Goal: Task Accomplishment & Management: Use online tool/utility

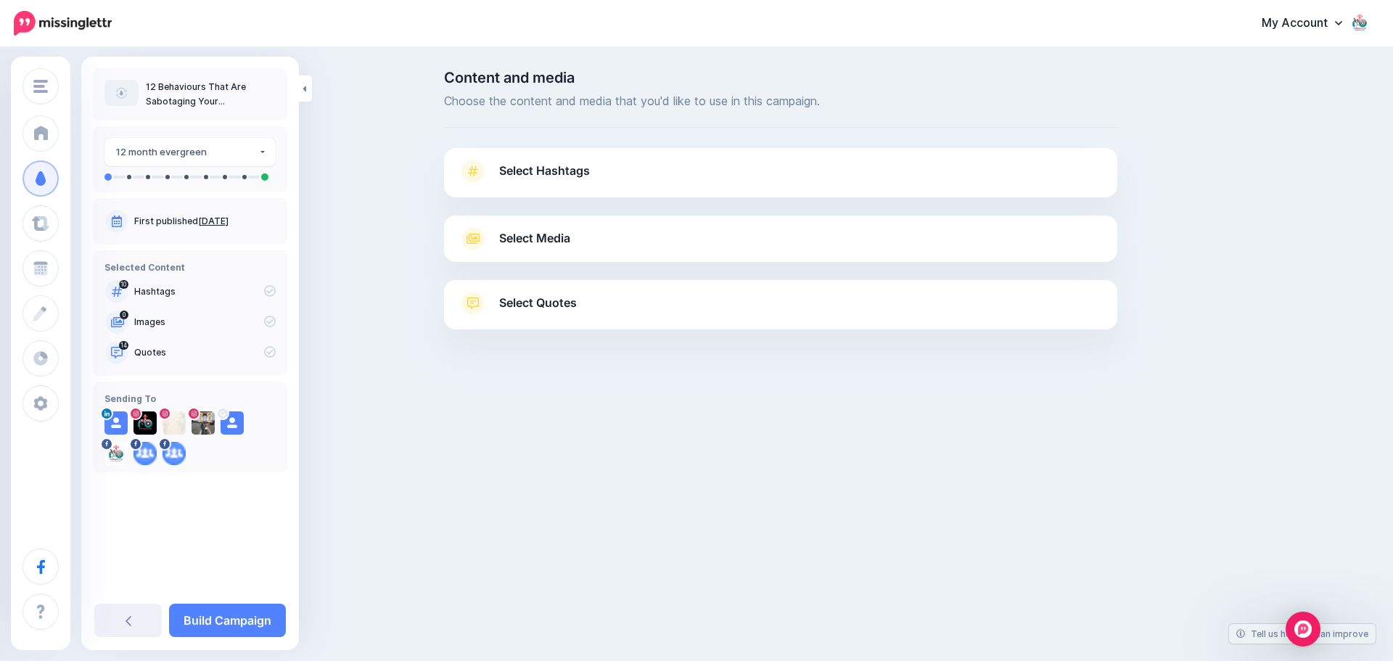
click at [485, 236] on icon at bounding box center [473, 238] width 26 height 23
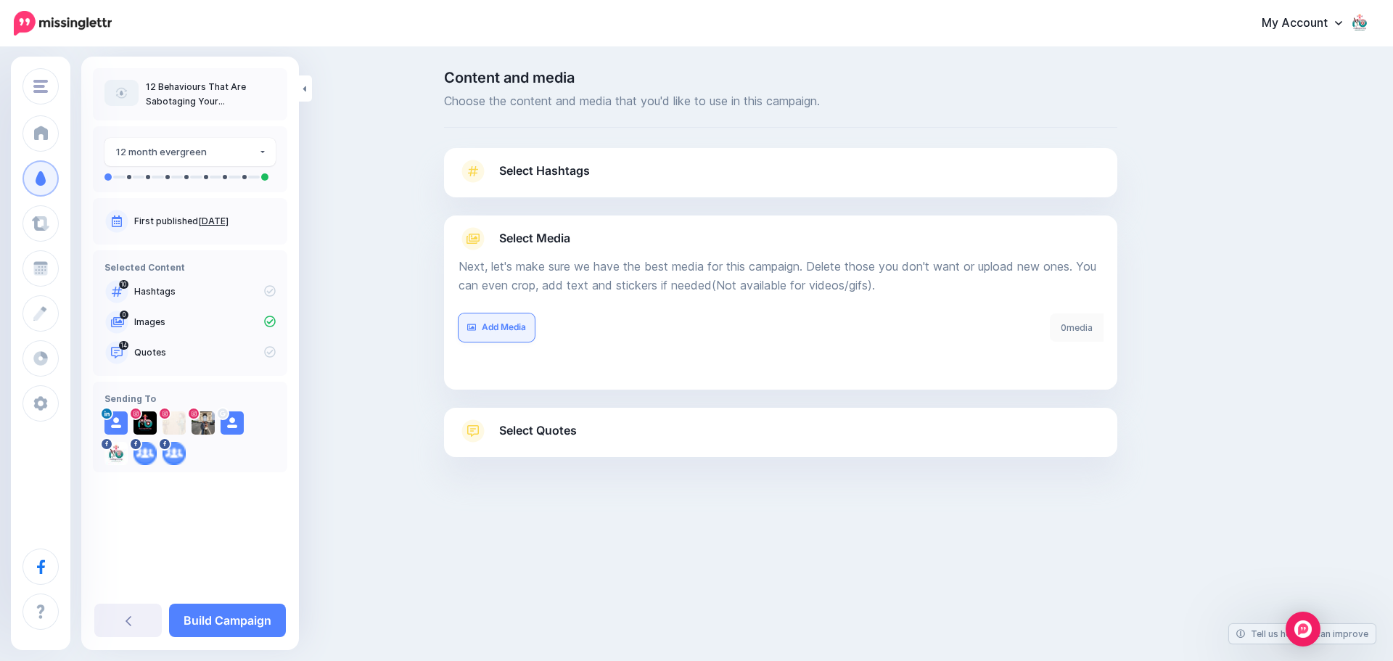
click at [493, 327] on link "Add Media" at bounding box center [496, 327] width 76 height 28
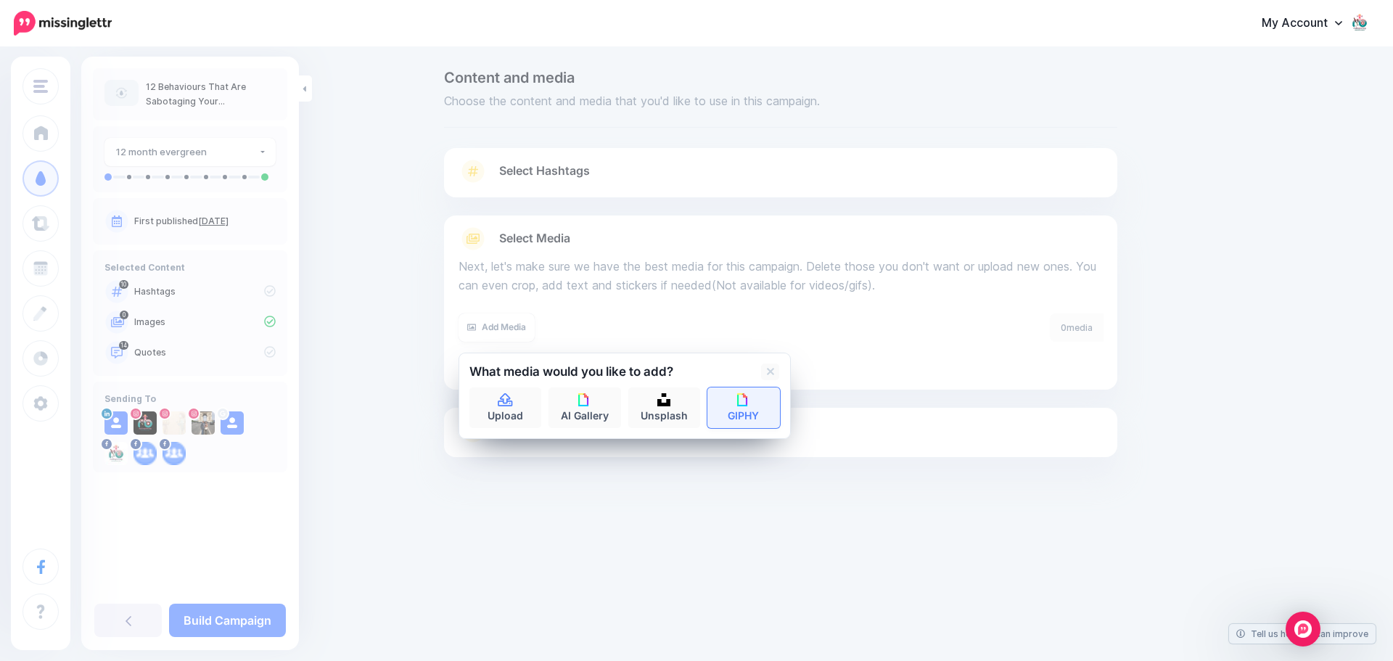
click at [740, 407] on link "GIPHY" at bounding box center [743, 407] width 73 height 41
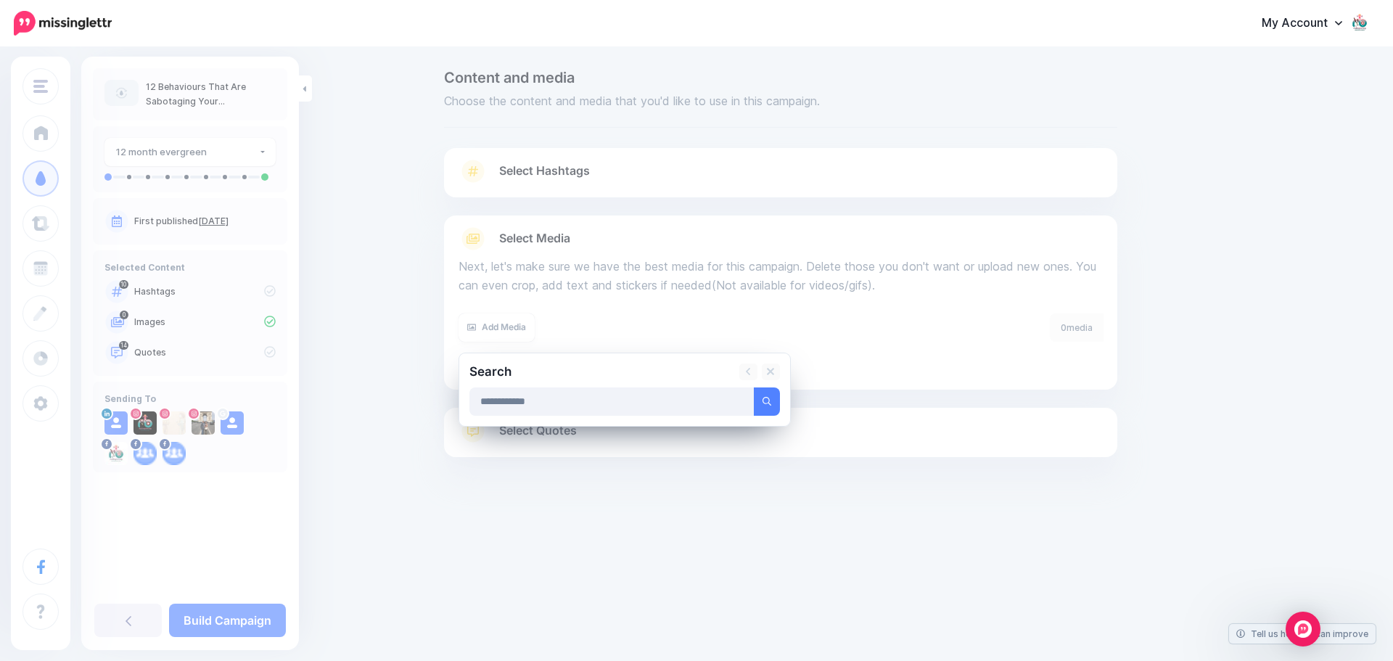
type input "**********"
click at [754, 387] on button "submit" at bounding box center [767, 401] width 26 height 28
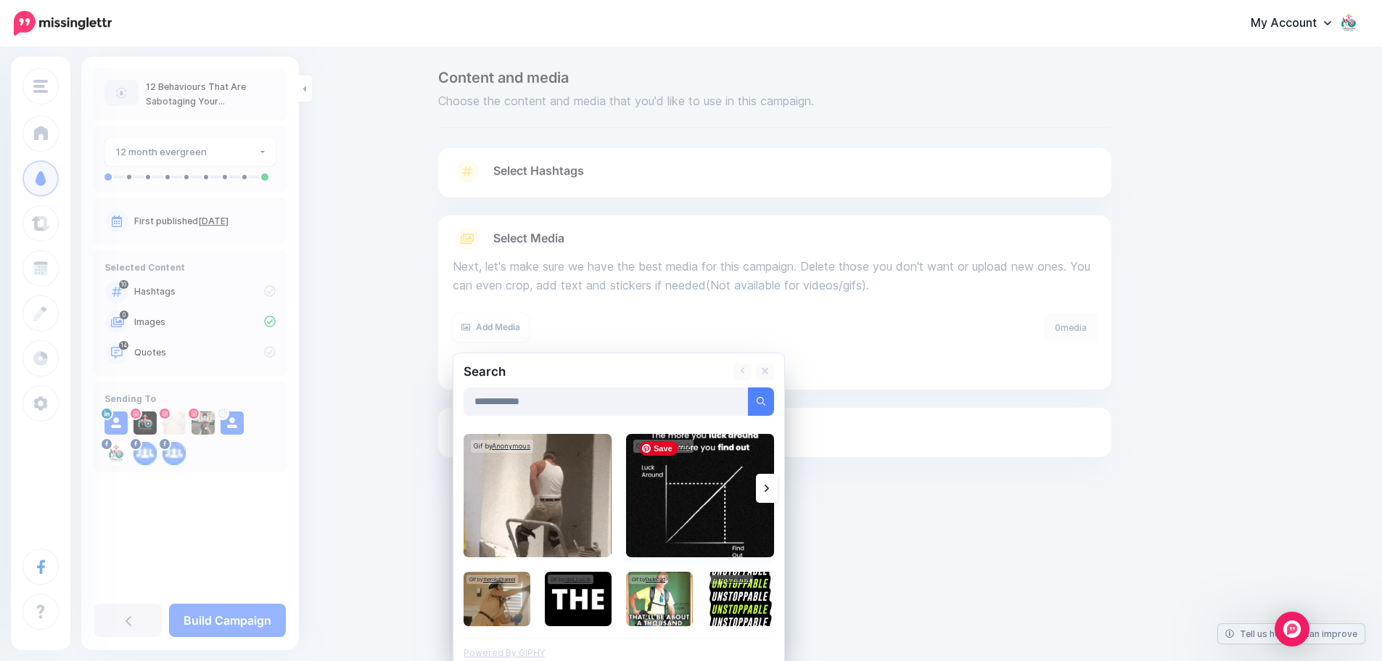
click at [680, 518] on img at bounding box center [700, 495] width 148 height 123
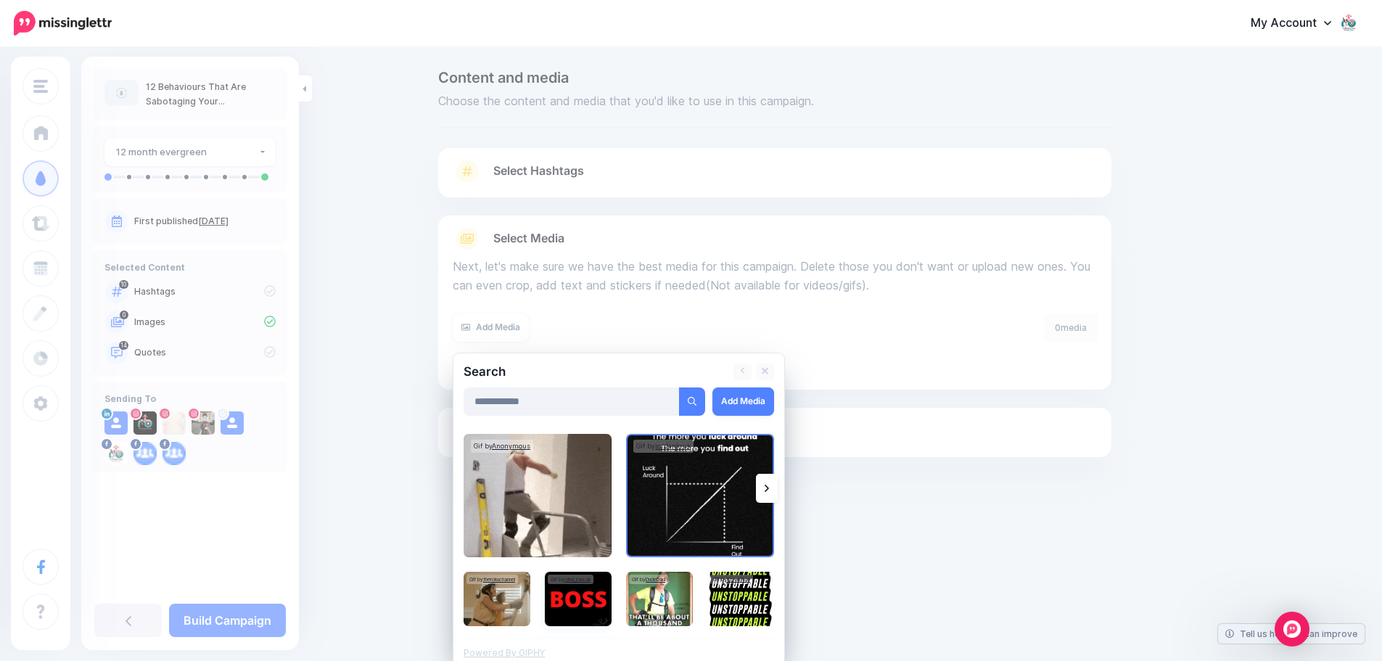
click at [588, 593] on img at bounding box center [578, 599] width 67 height 54
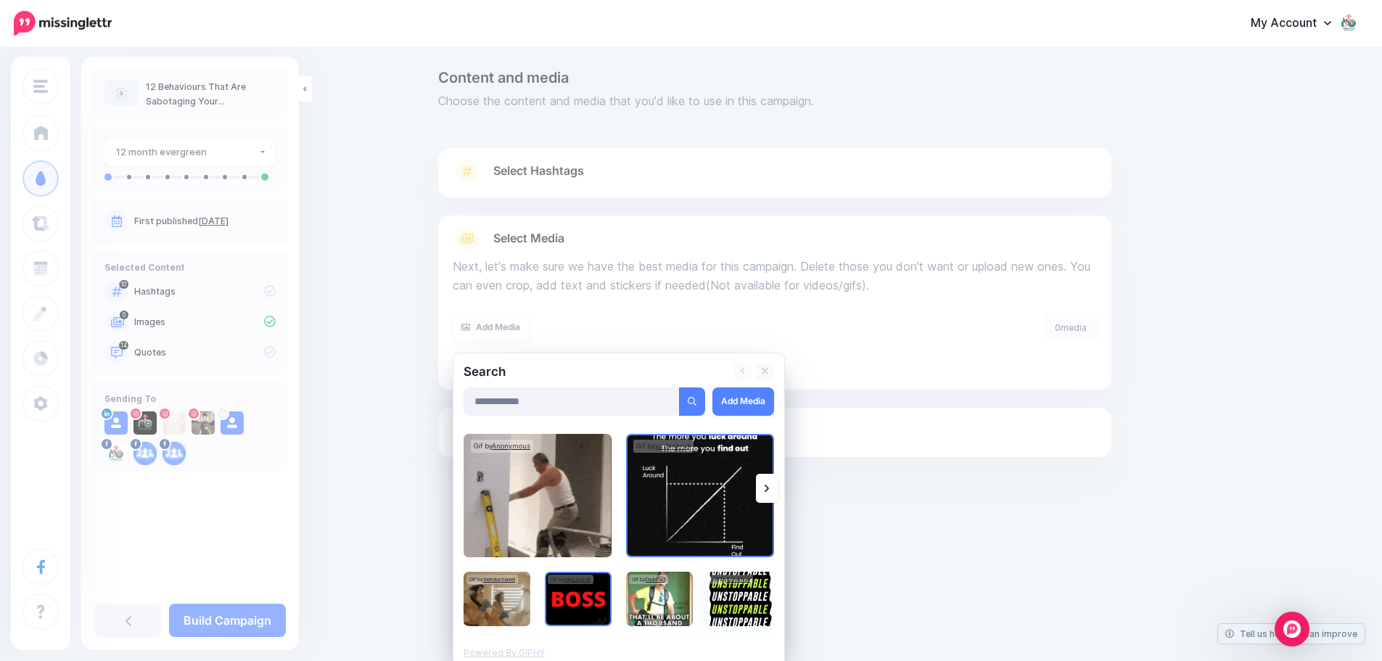
click at [741, 601] on img at bounding box center [740, 599] width 67 height 54
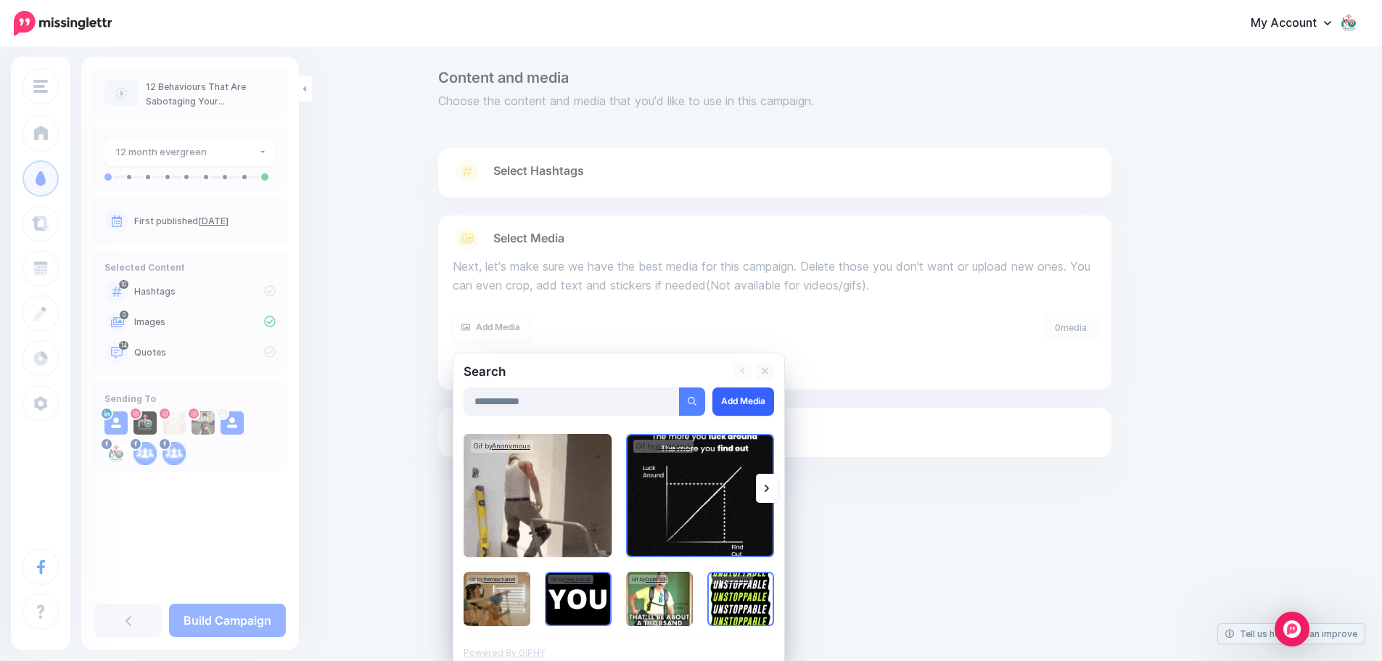
click at [741, 401] on link "Add Media" at bounding box center [743, 401] width 62 height 28
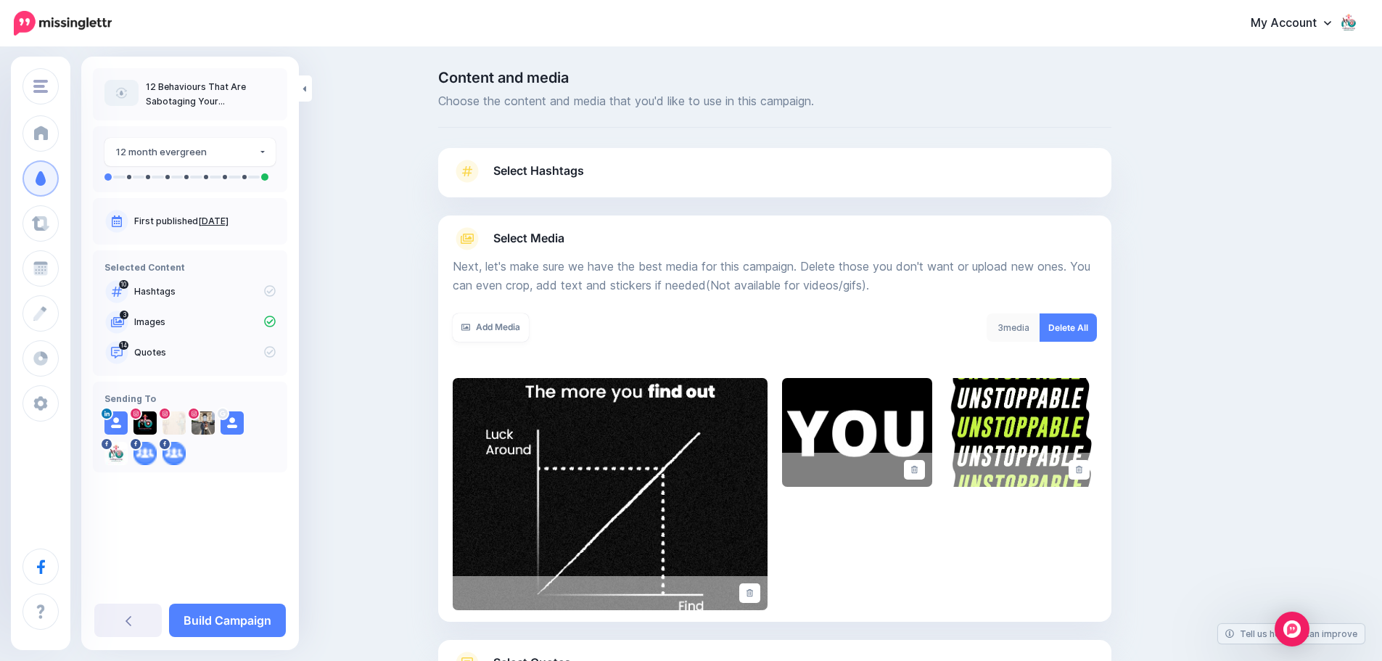
scroll to position [123, 0]
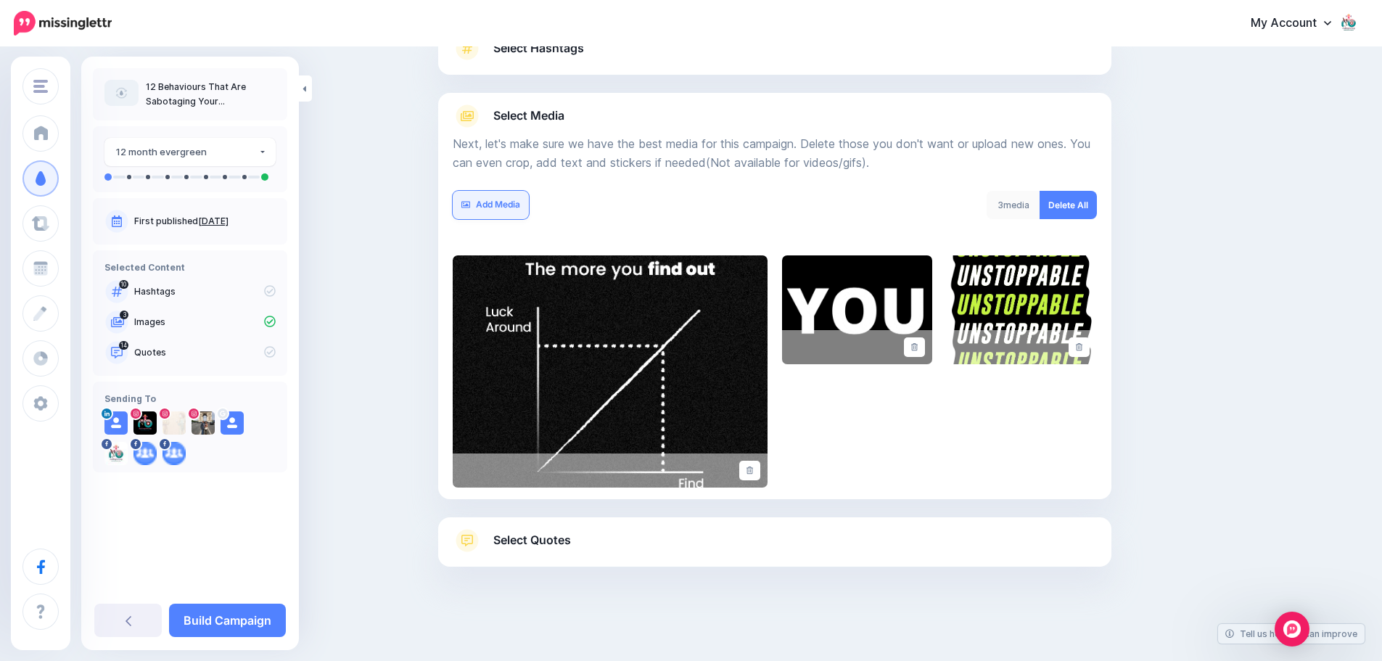
click at [505, 205] on link "Add Media" at bounding box center [491, 205] width 76 height 28
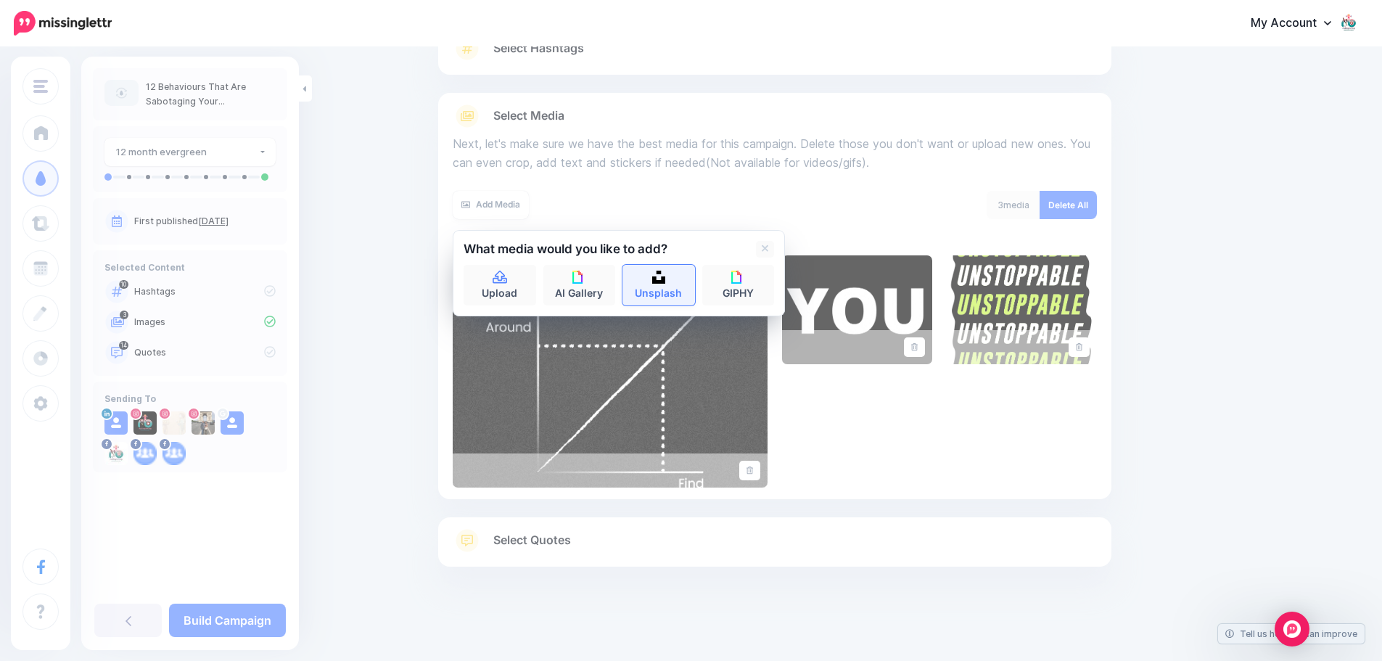
click at [666, 291] on link "Unsplash" at bounding box center [658, 285] width 73 height 41
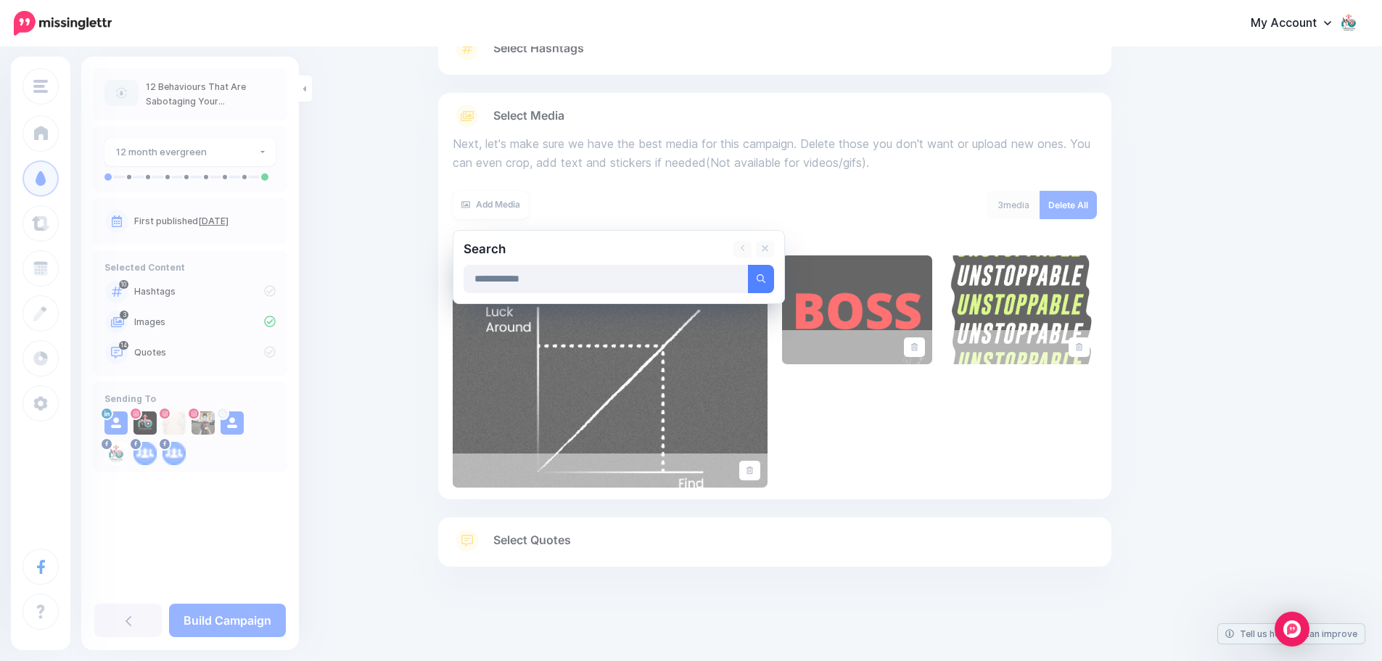
type input "**********"
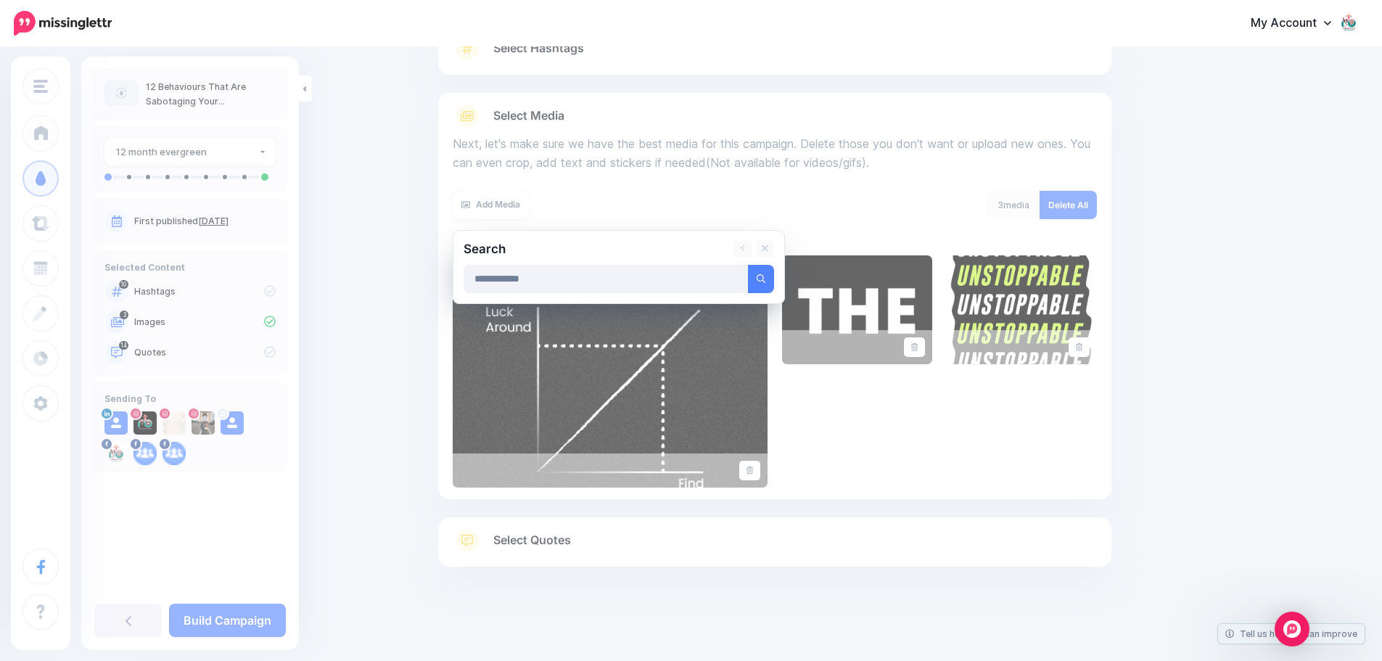
click at [748, 265] on button "submit" at bounding box center [761, 279] width 26 height 28
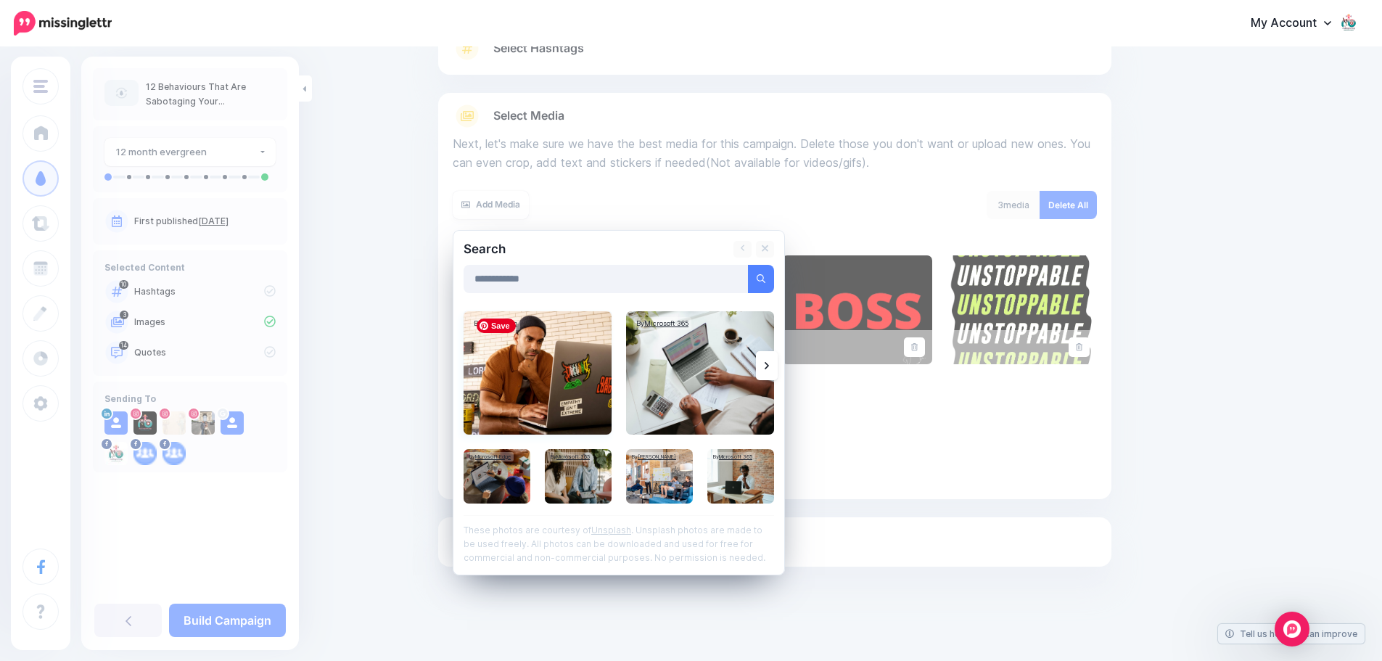
click at [551, 376] on img at bounding box center [538, 372] width 148 height 123
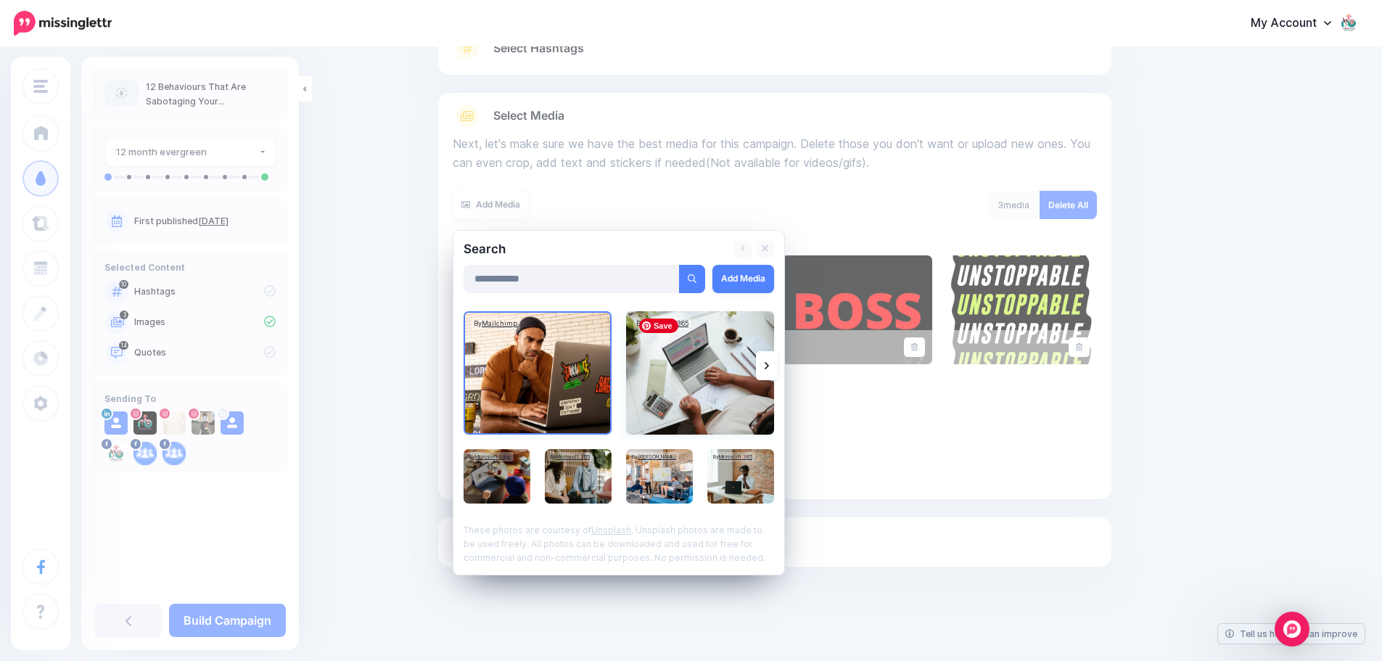
click at [690, 395] on img at bounding box center [700, 372] width 148 height 123
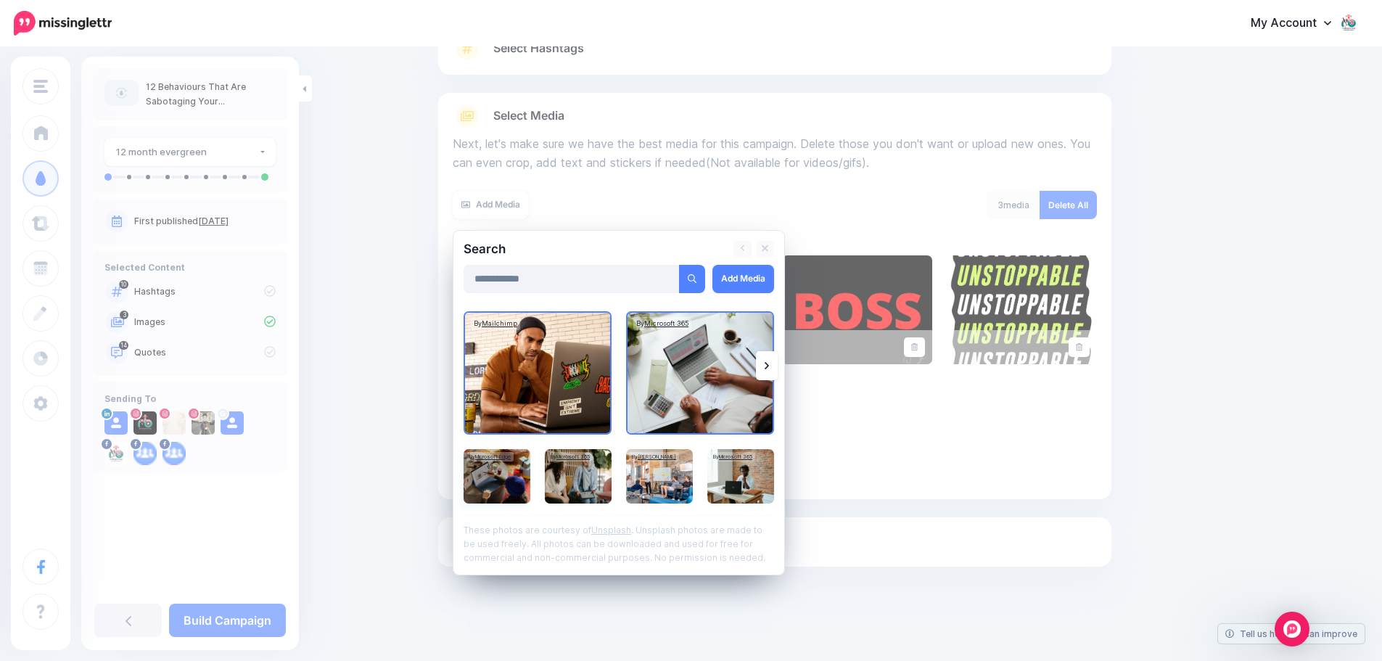
click at [510, 489] on img at bounding box center [497, 476] width 67 height 54
click at [583, 476] on img at bounding box center [578, 476] width 67 height 54
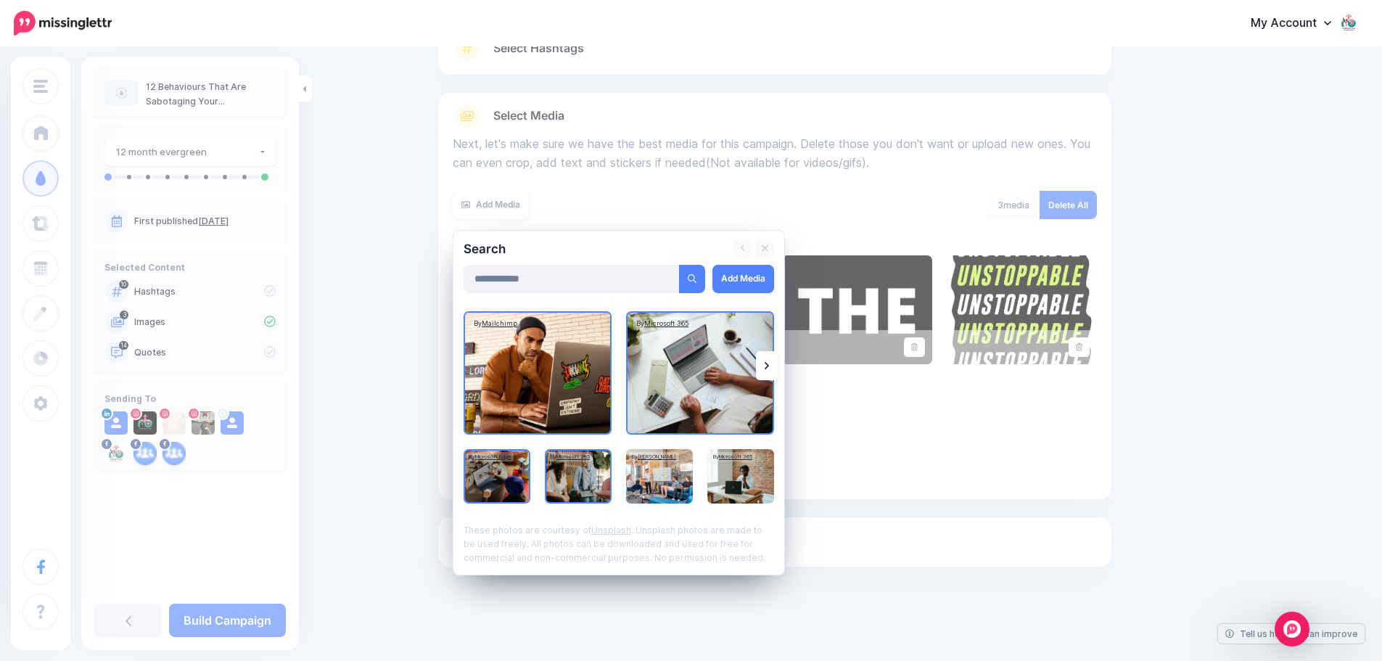
click at [664, 478] on img at bounding box center [659, 476] width 67 height 54
click at [759, 474] on img at bounding box center [740, 476] width 67 height 54
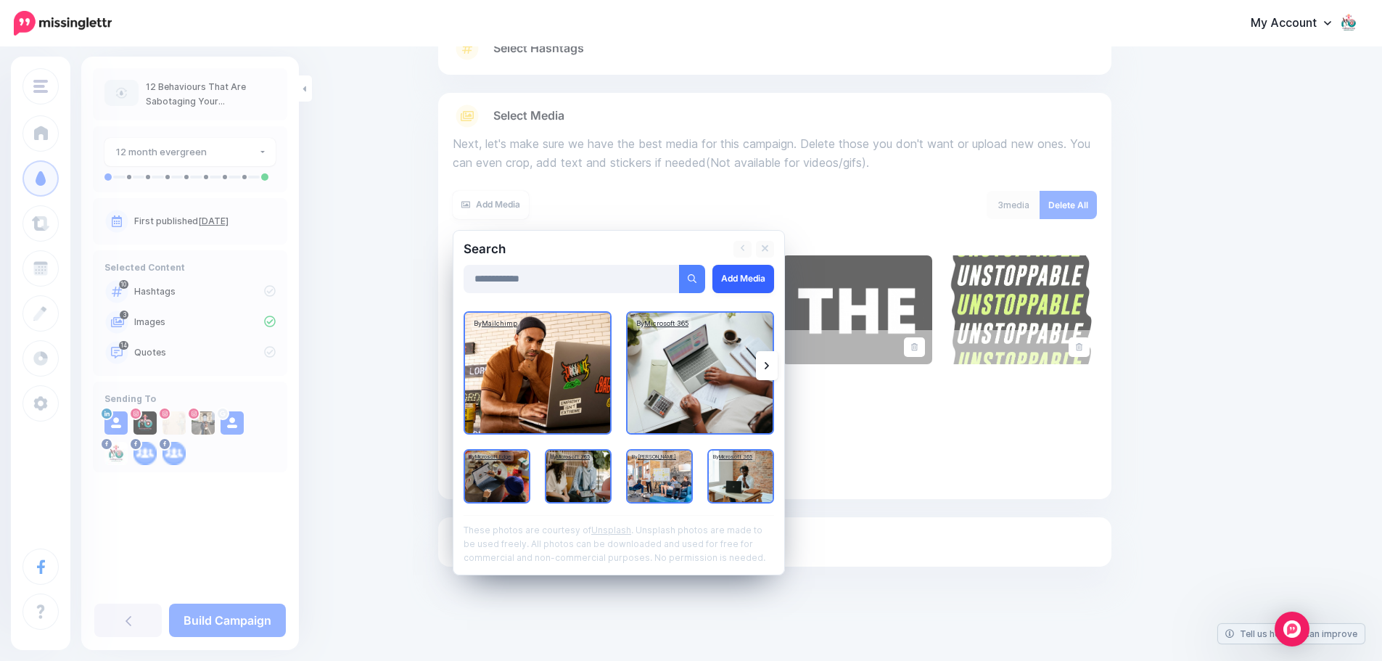
click at [744, 279] on link "Add Media" at bounding box center [743, 279] width 62 height 28
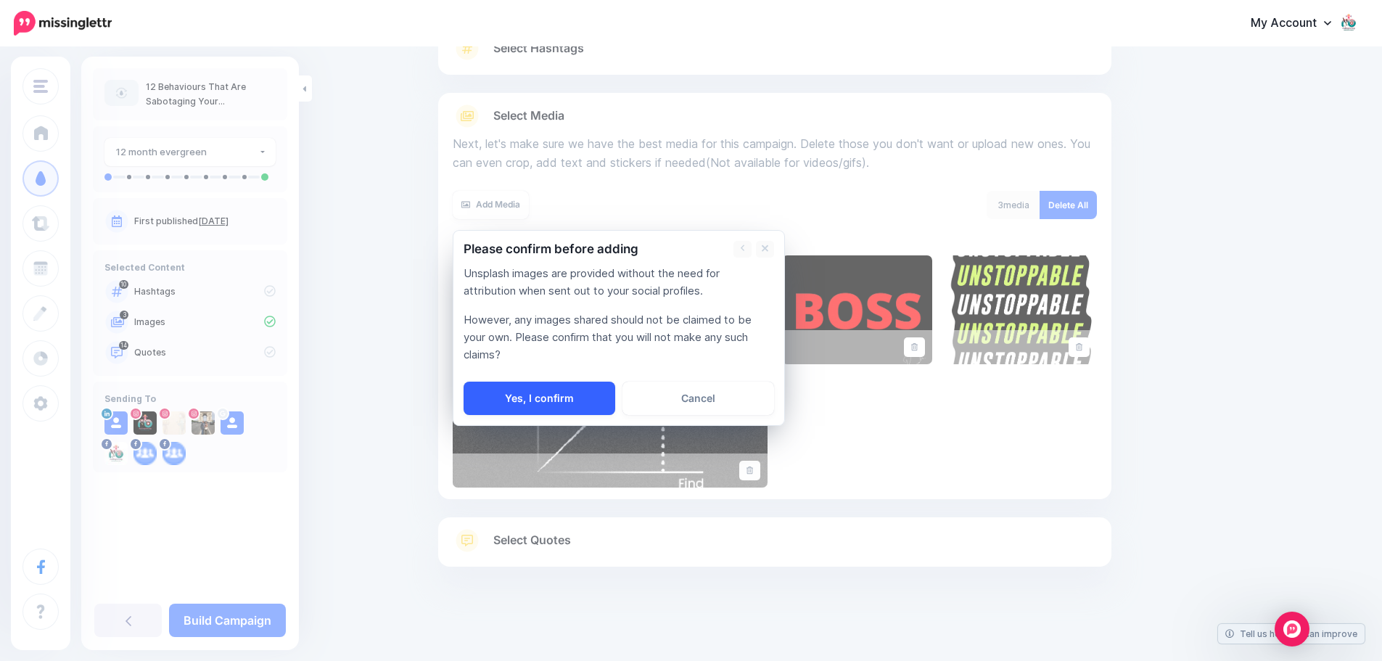
click at [566, 392] on link "Yes, I confirm" at bounding box center [540, 398] width 152 height 33
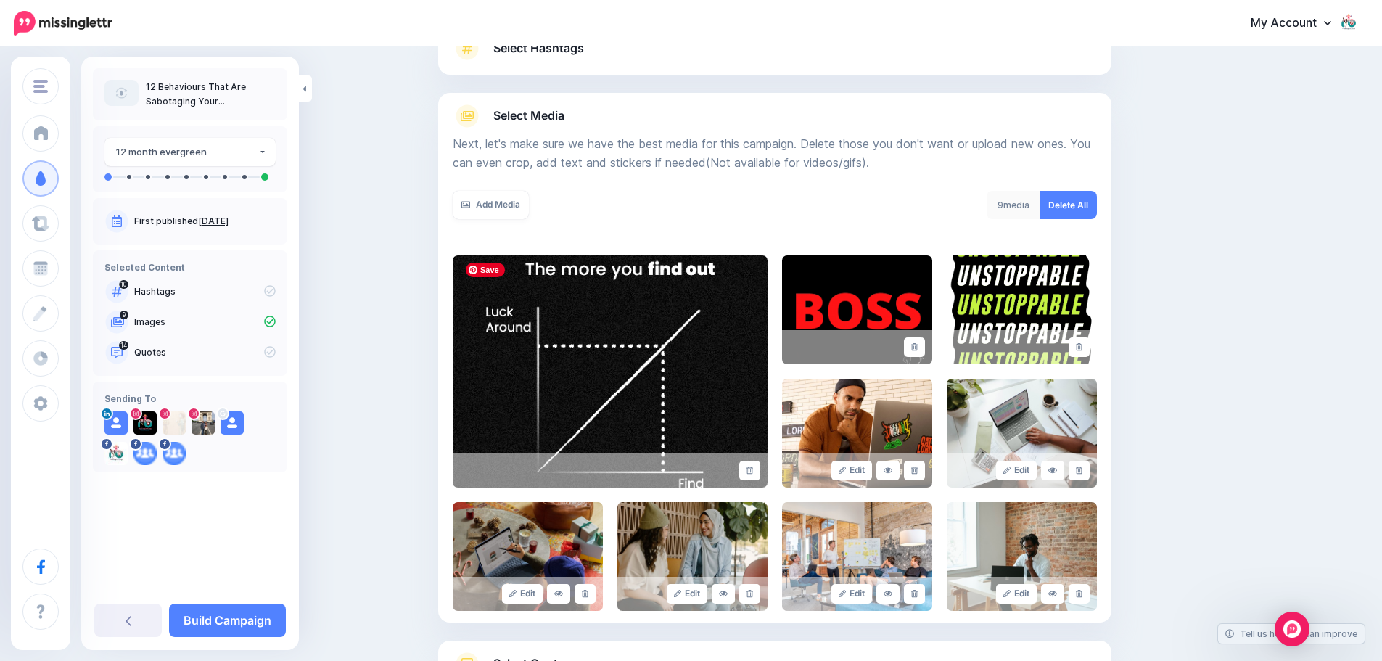
scroll to position [246, 0]
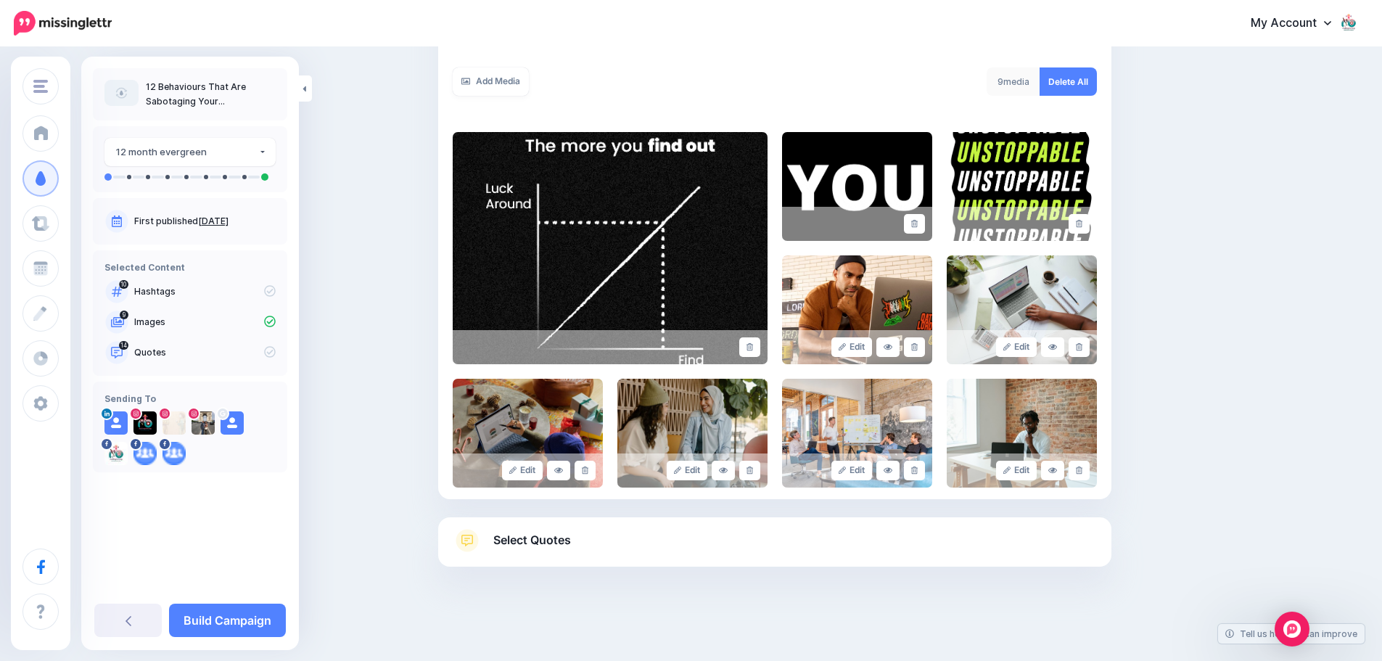
click at [523, 545] on span "Select Quotes" at bounding box center [532, 540] width 78 height 20
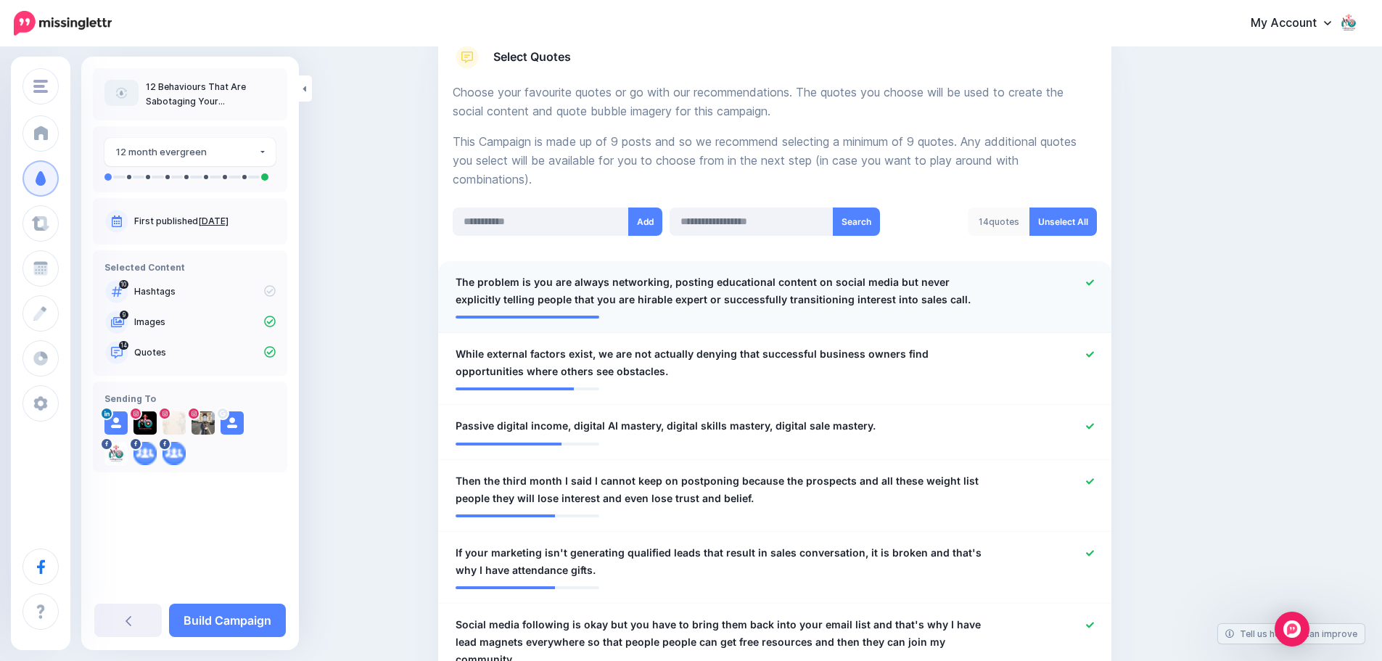
click at [460, 277] on div "**********" at bounding box center [720, 290] width 551 height 35
click at [464, 277] on span "The problem is you are always networking, posting educational content on social…" at bounding box center [720, 290] width 529 height 35
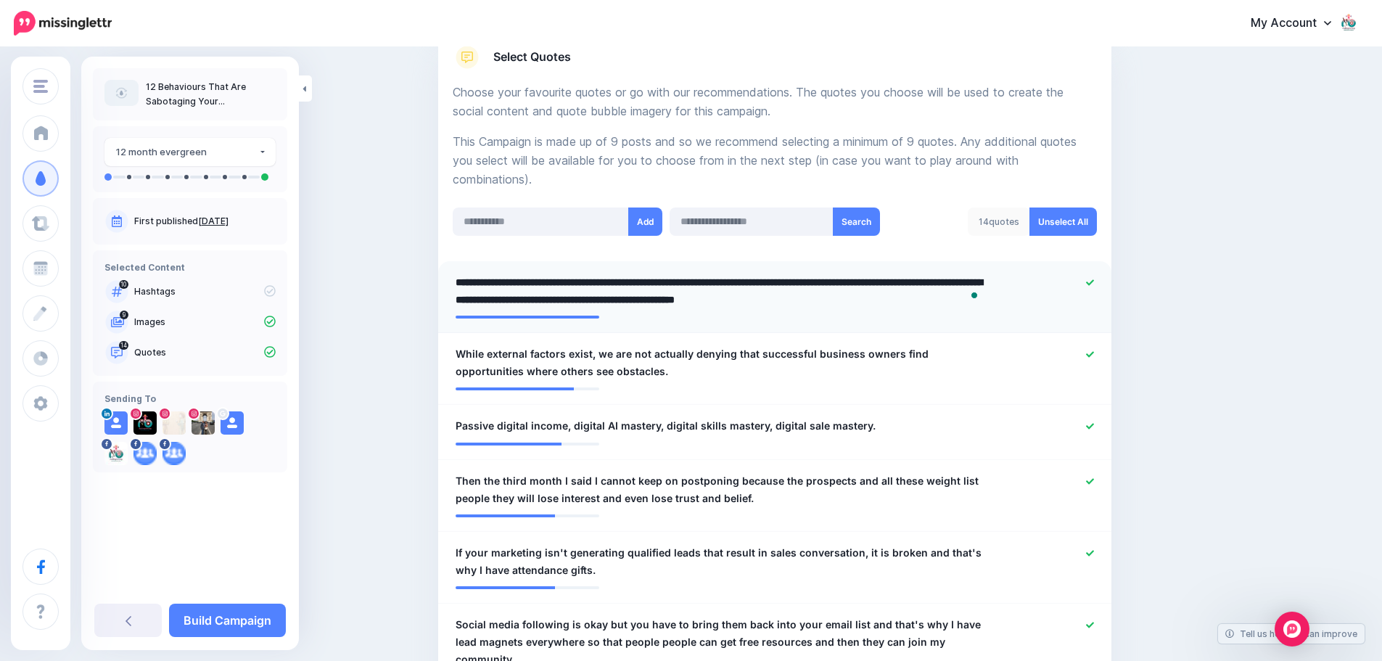
paste textarea "**********"
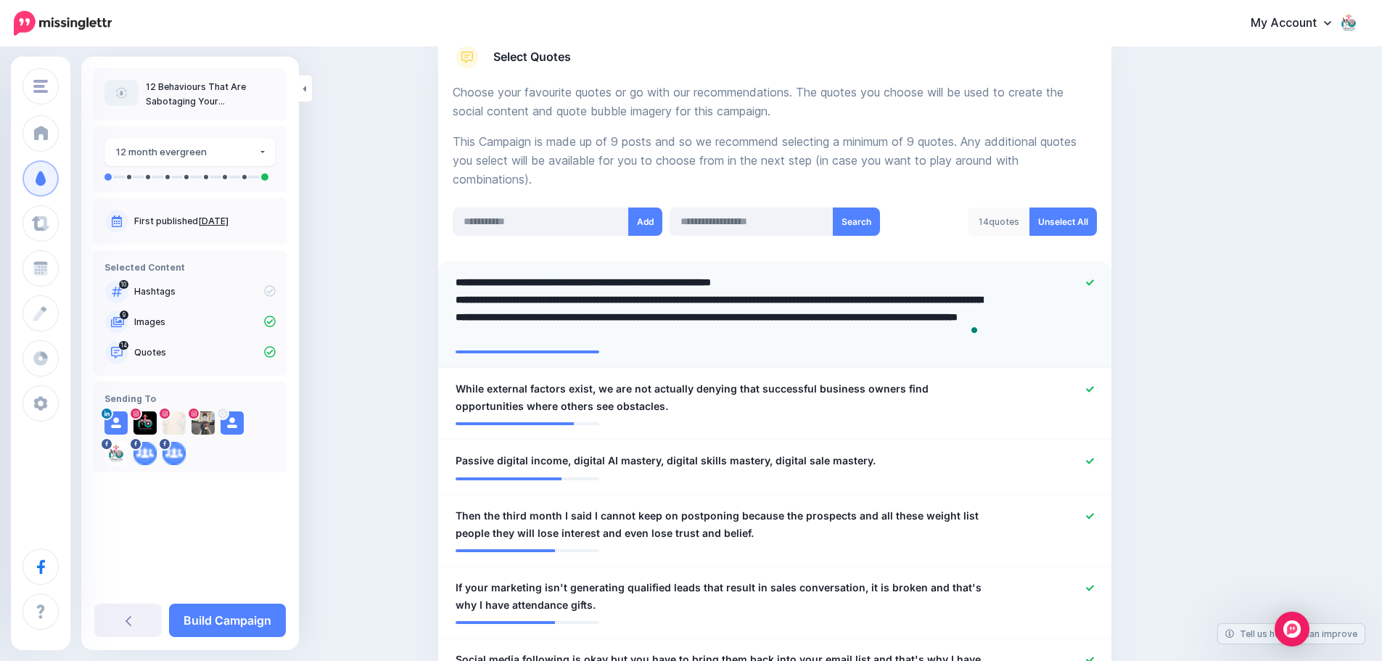
type textarea "**********"
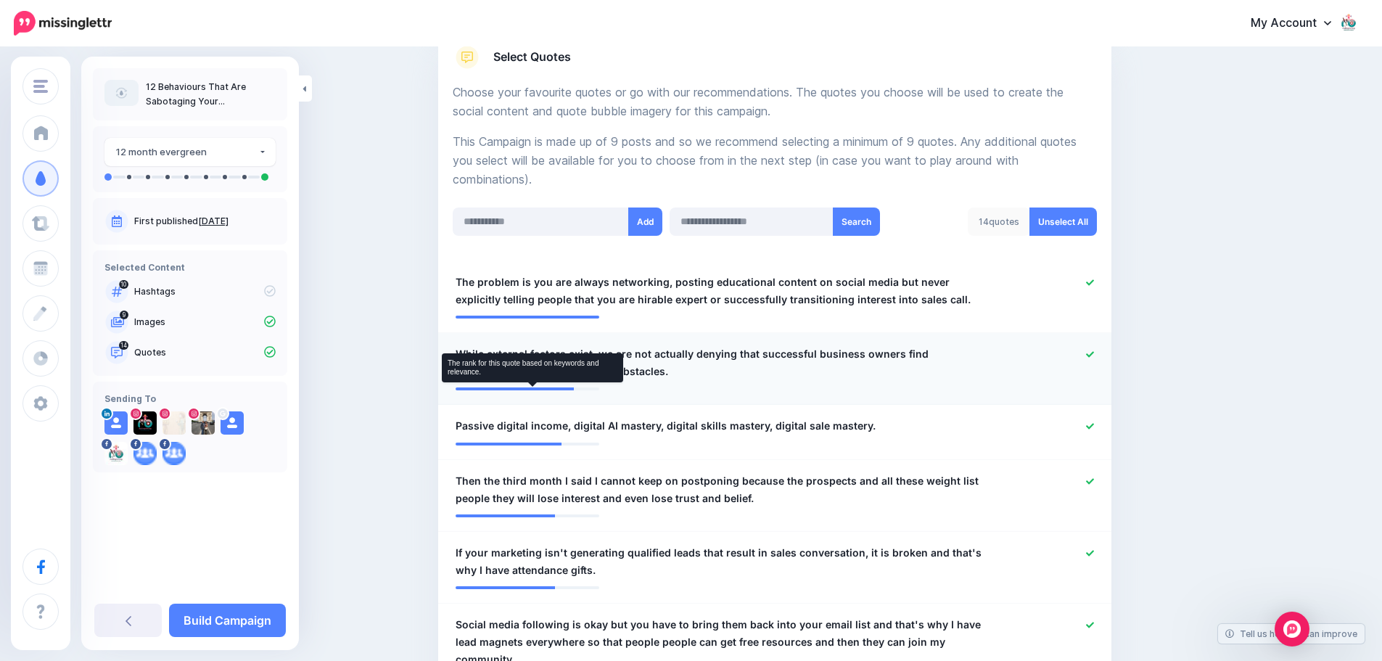
click at [463, 387] on li "**********" at bounding box center [774, 369] width 673 height 72
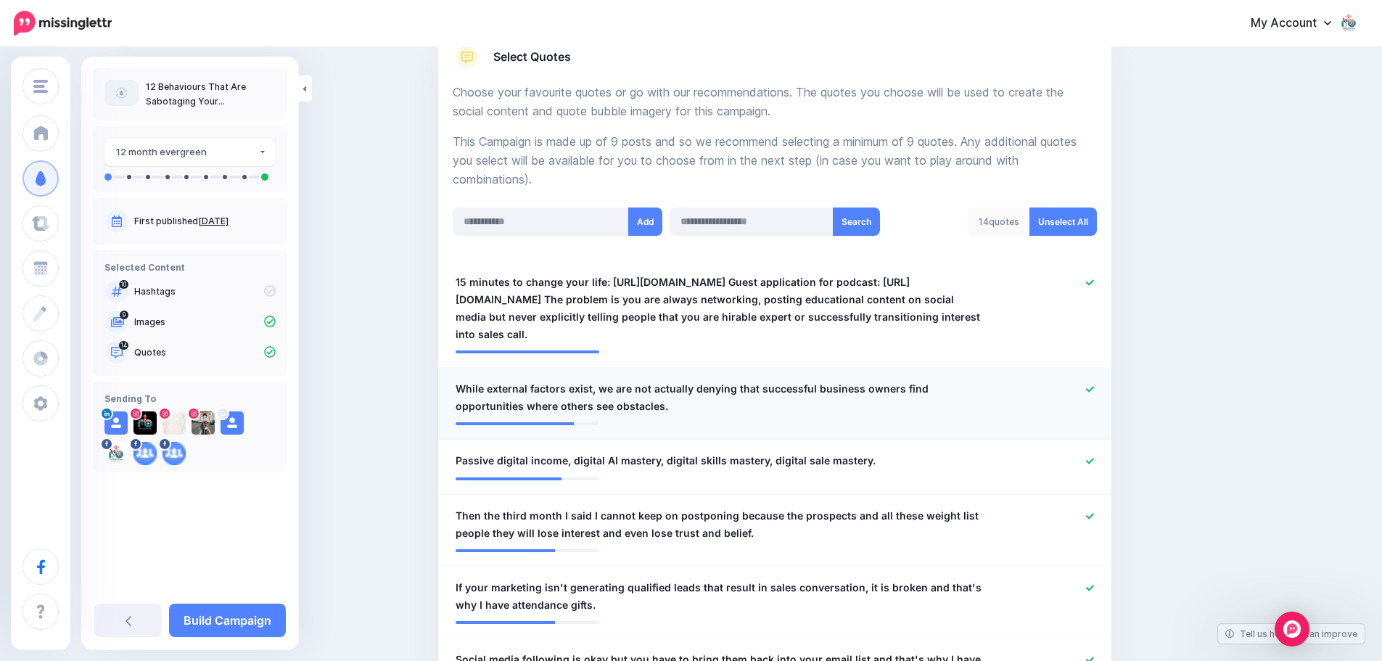
click at [464, 386] on span "While external factors exist, we are not actually denying that successful busin…" at bounding box center [720, 397] width 529 height 35
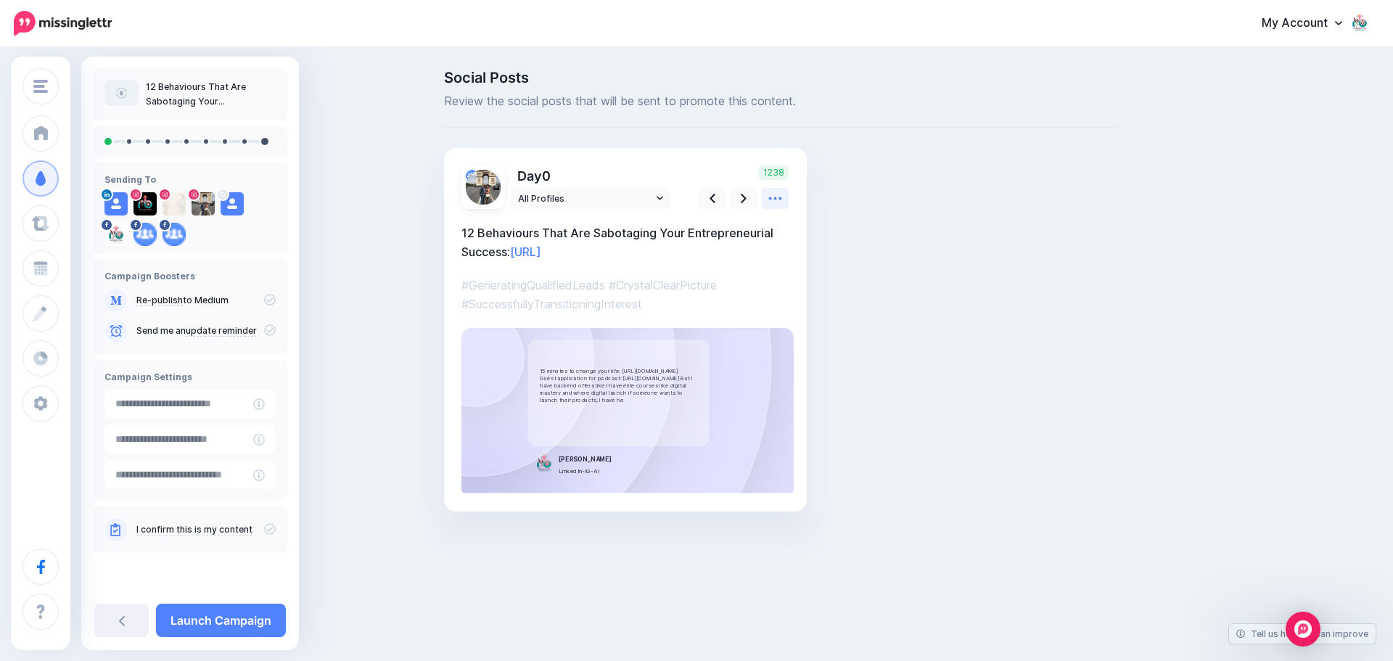
click at [776, 199] on icon at bounding box center [775, 198] width 13 height 3
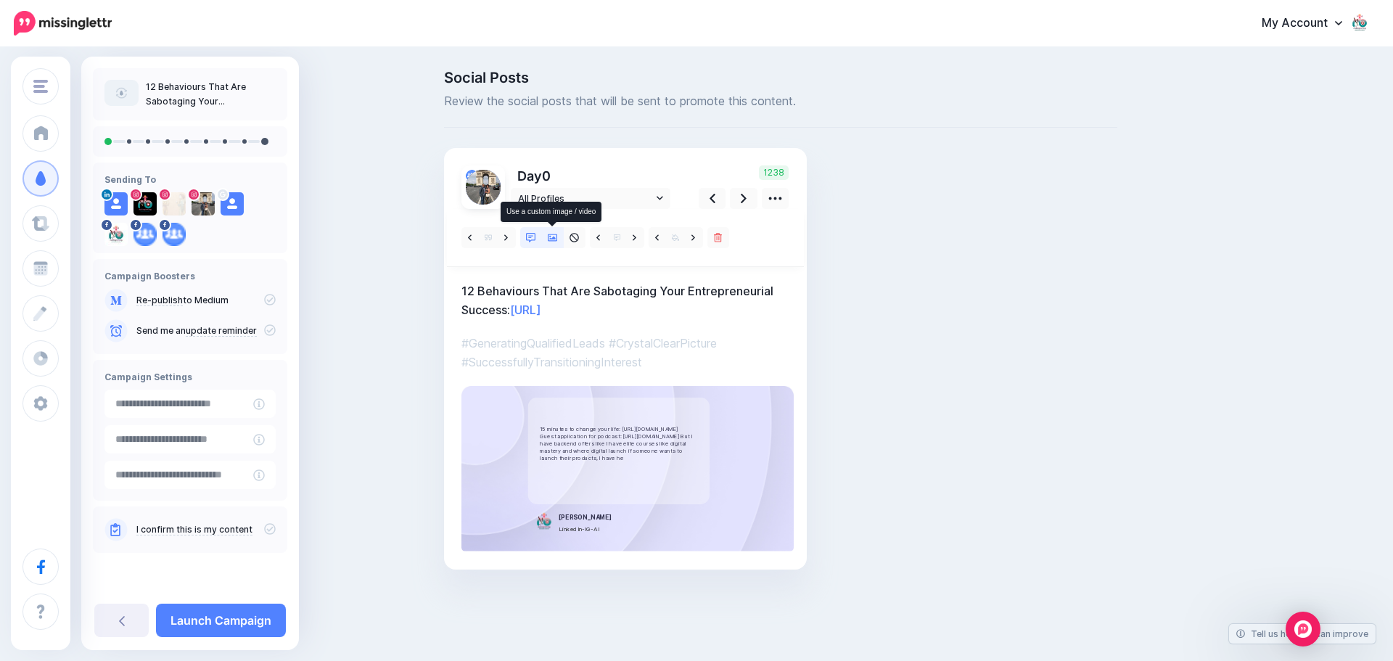
click at [553, 238] on icon at bounding box center [553, 237] width 10 height 7
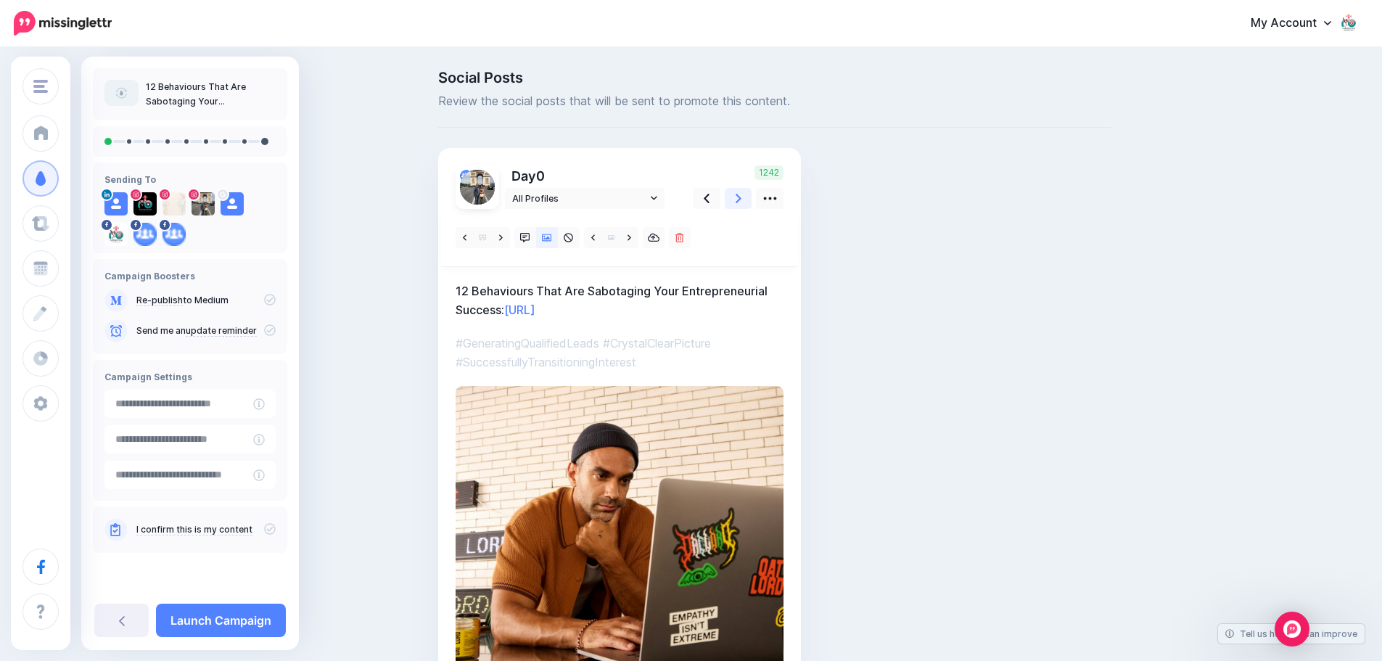
click at [741, 198] on icon at bounding box center [739, 198] width 6 height 15
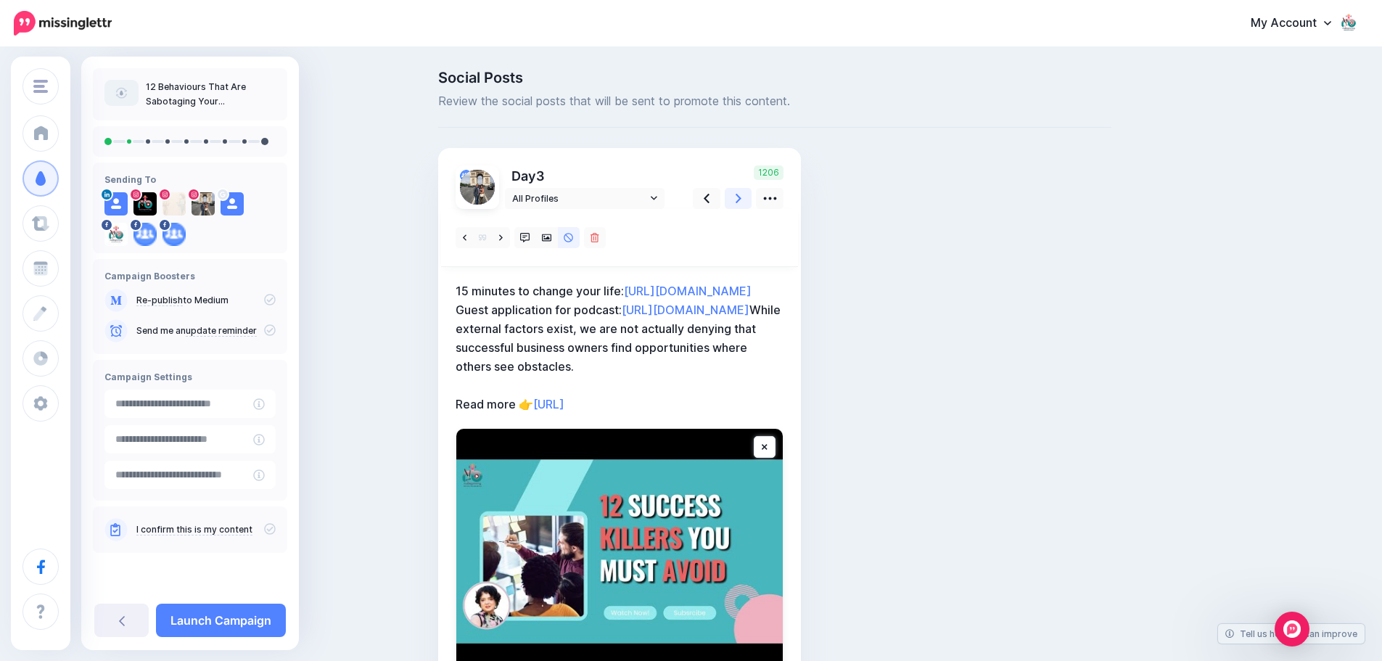
click at [741, 198] on icon at bounding box center [739, 198] width 6 height 15
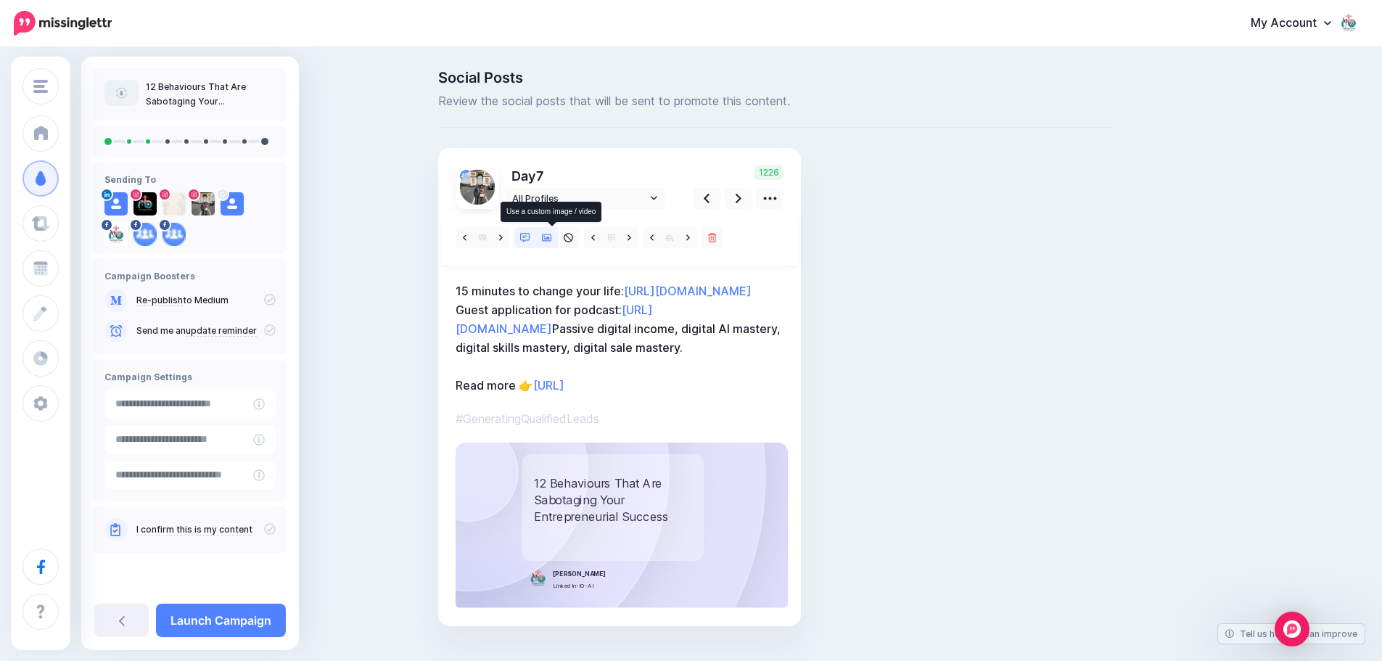
click at [551, 236] on icon at bounding box center [547, 238] width 10 height 10
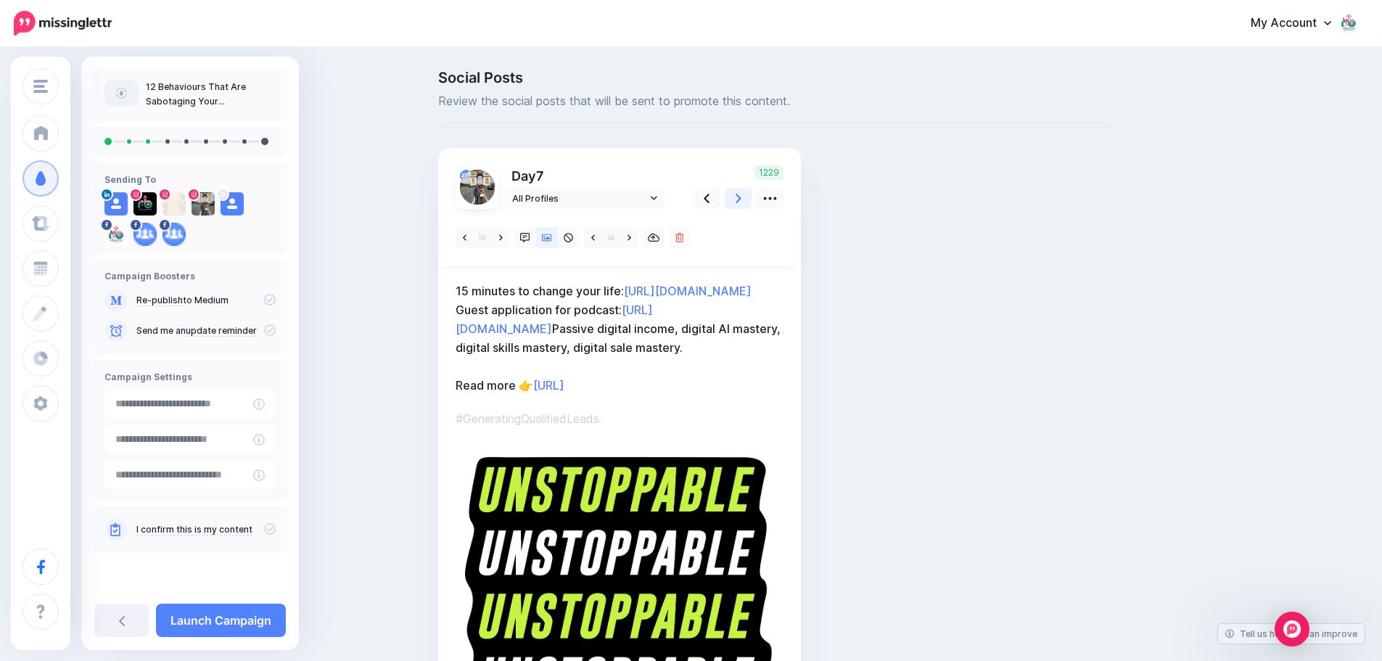
click at [741, 198] on icon at bounding box center [739, 198] width 6 height 15
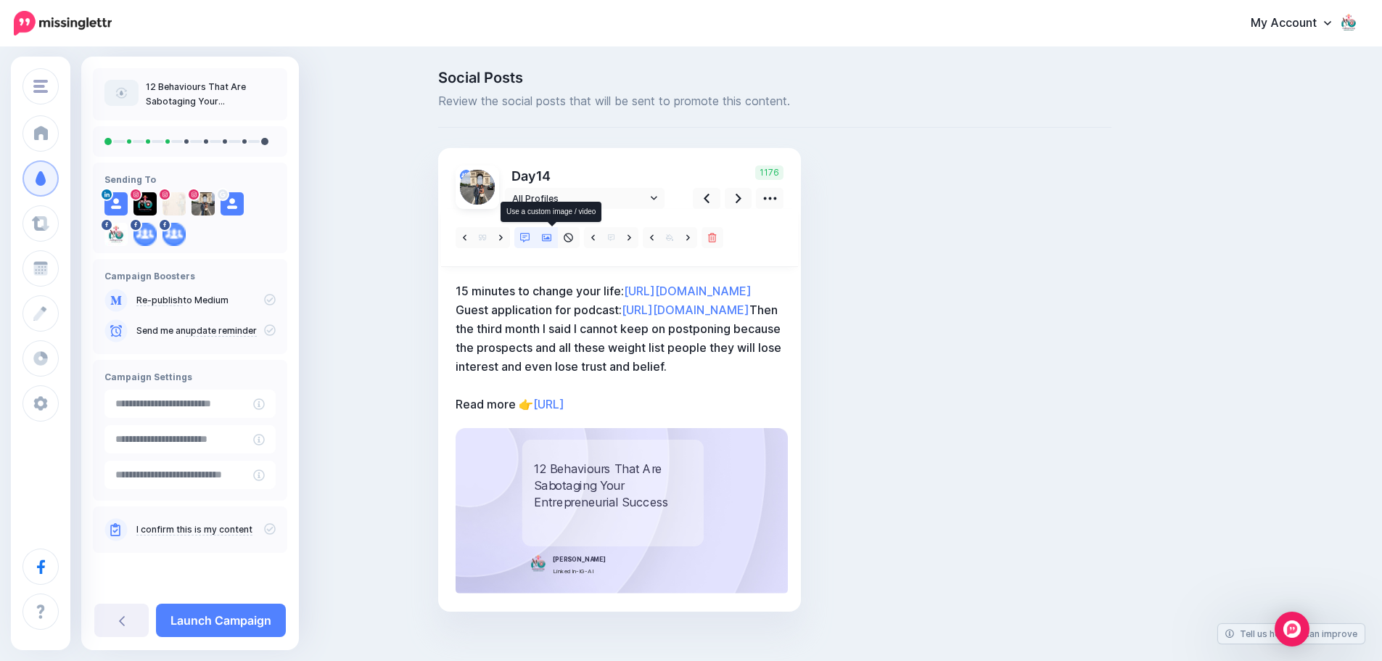
click at [552, 240] on icon at bounding box center [547, 237] width 10 height 7
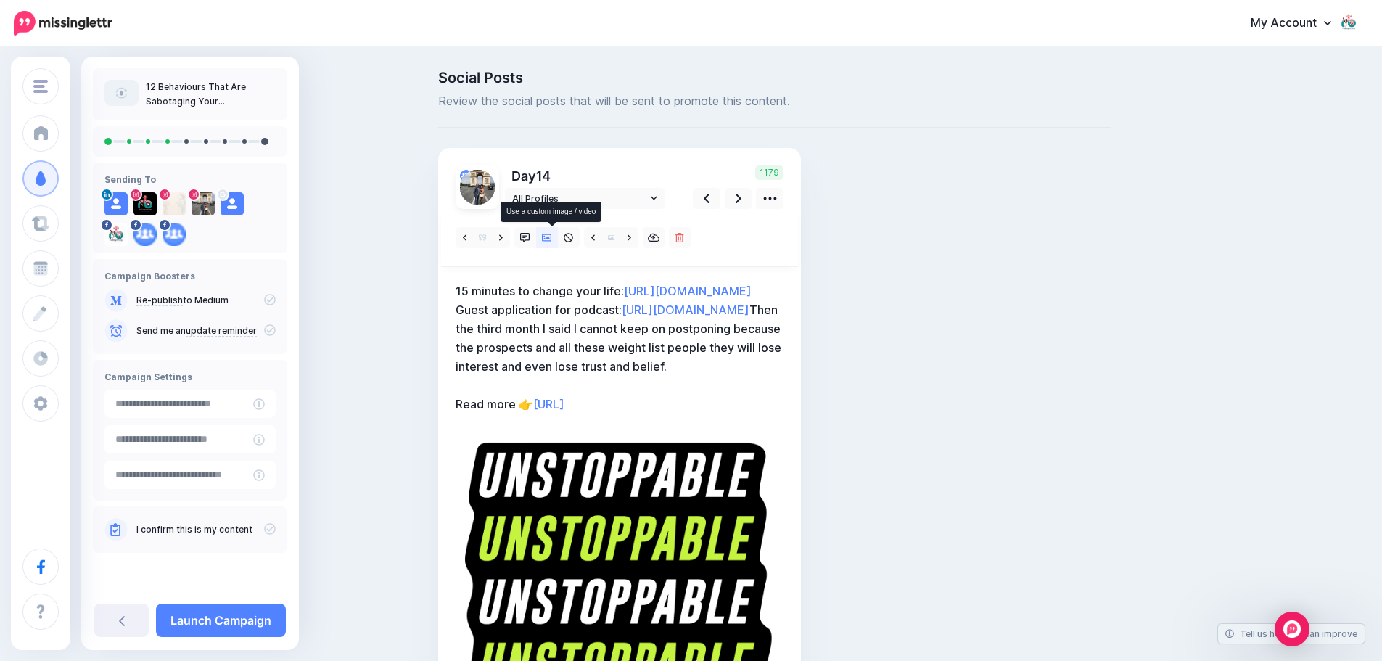
click at [552, 240] on icon at bounding box center [547, 237] width 10 height 7
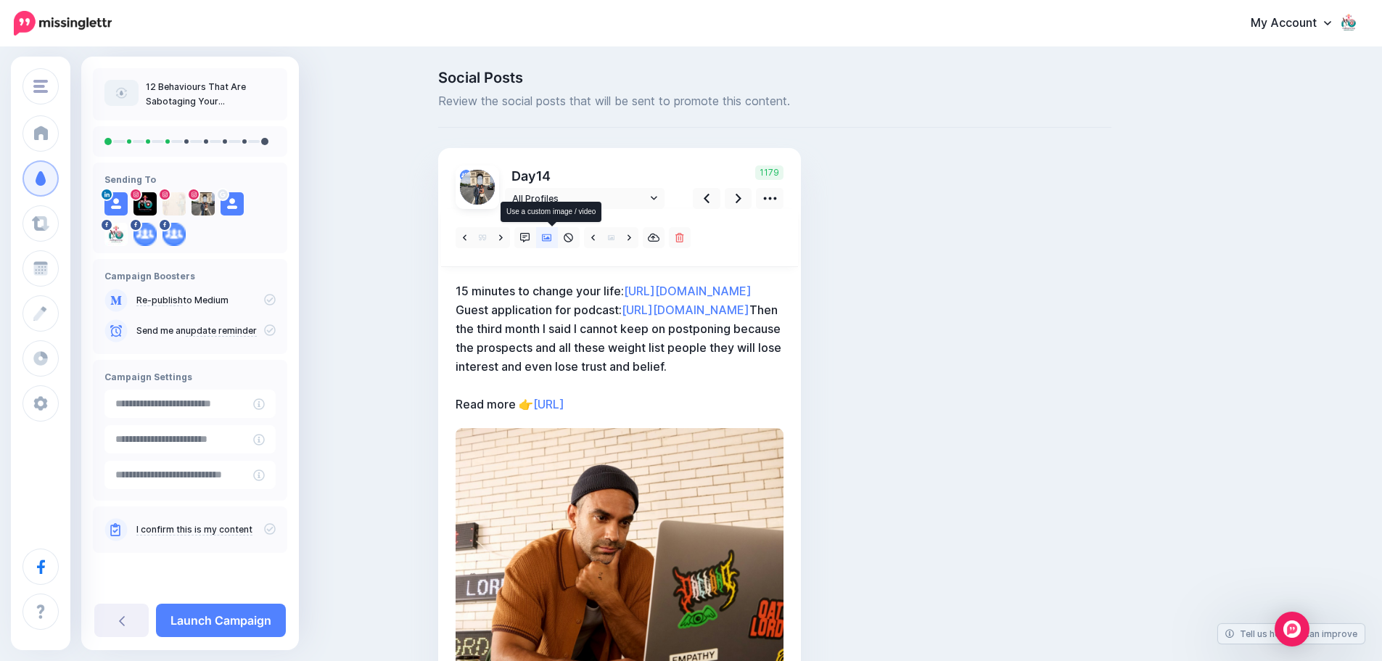
click at [552, 240] on icon at bounding box center [547, 237] width 10 height 7
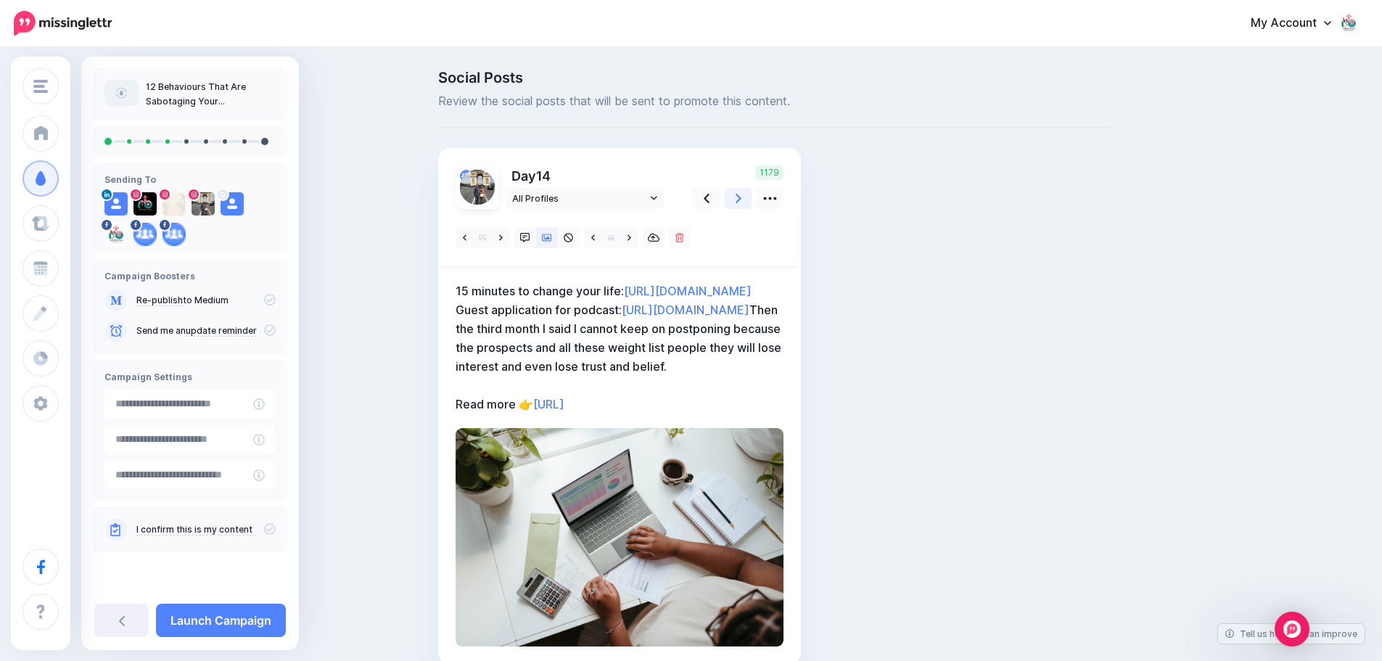
click at [741, 200] on icon at bounding box center [739, 198] width 6 height 9
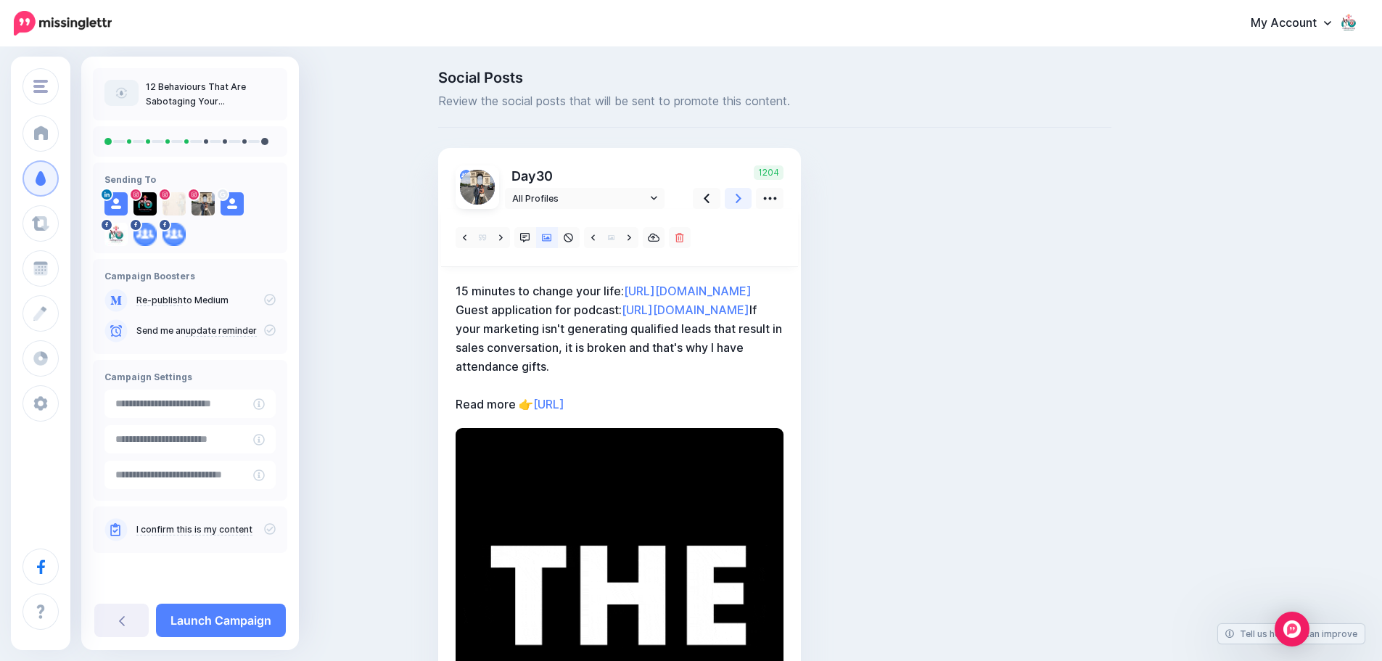
click at [741, 200] on icon at bounding box center [739, 198] width 6 height 9
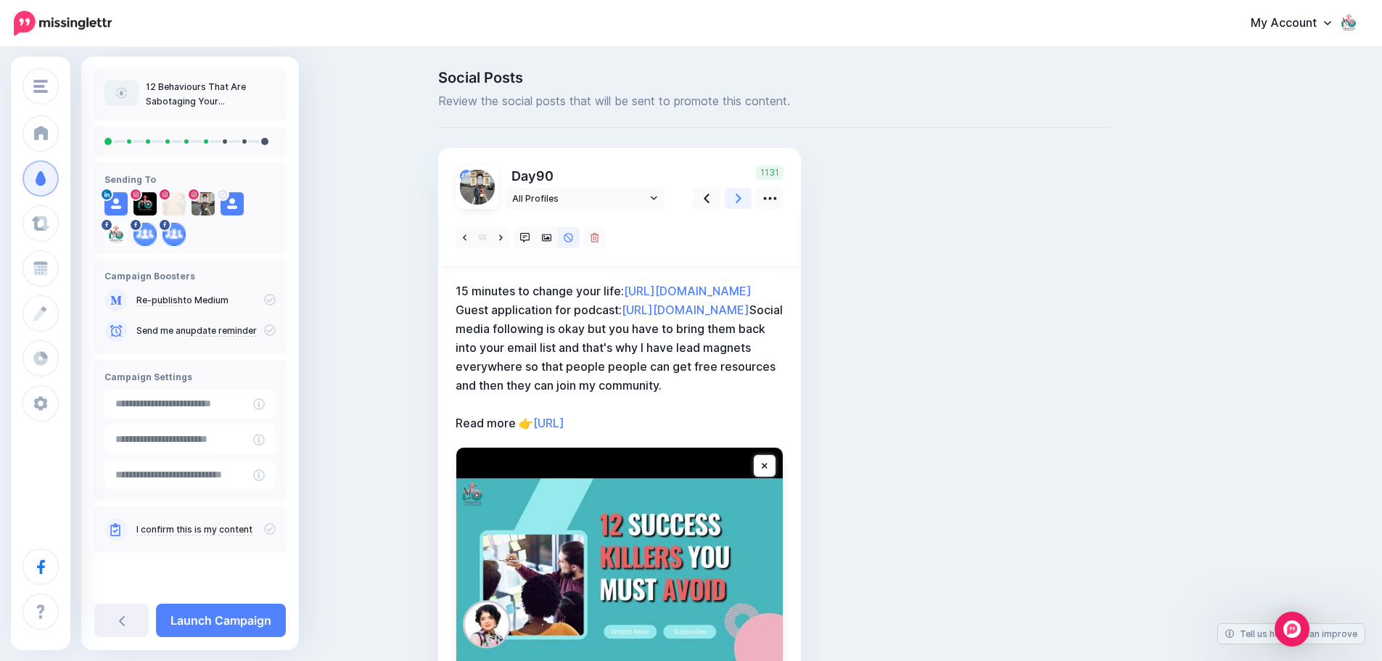
click at [741, 200] on icon at bounding box center [739, 198] width 6 height 9
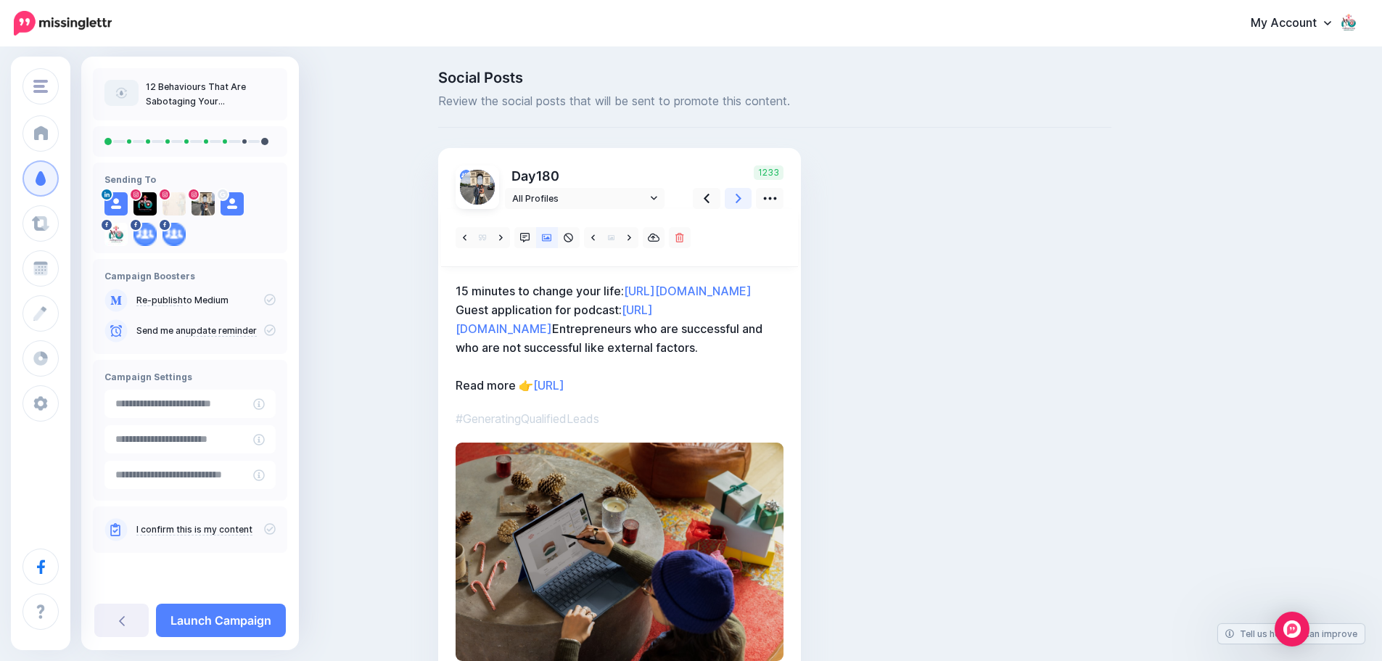
click at [741, 200] on icon at bounding box center [739, 198] width 6 height 9
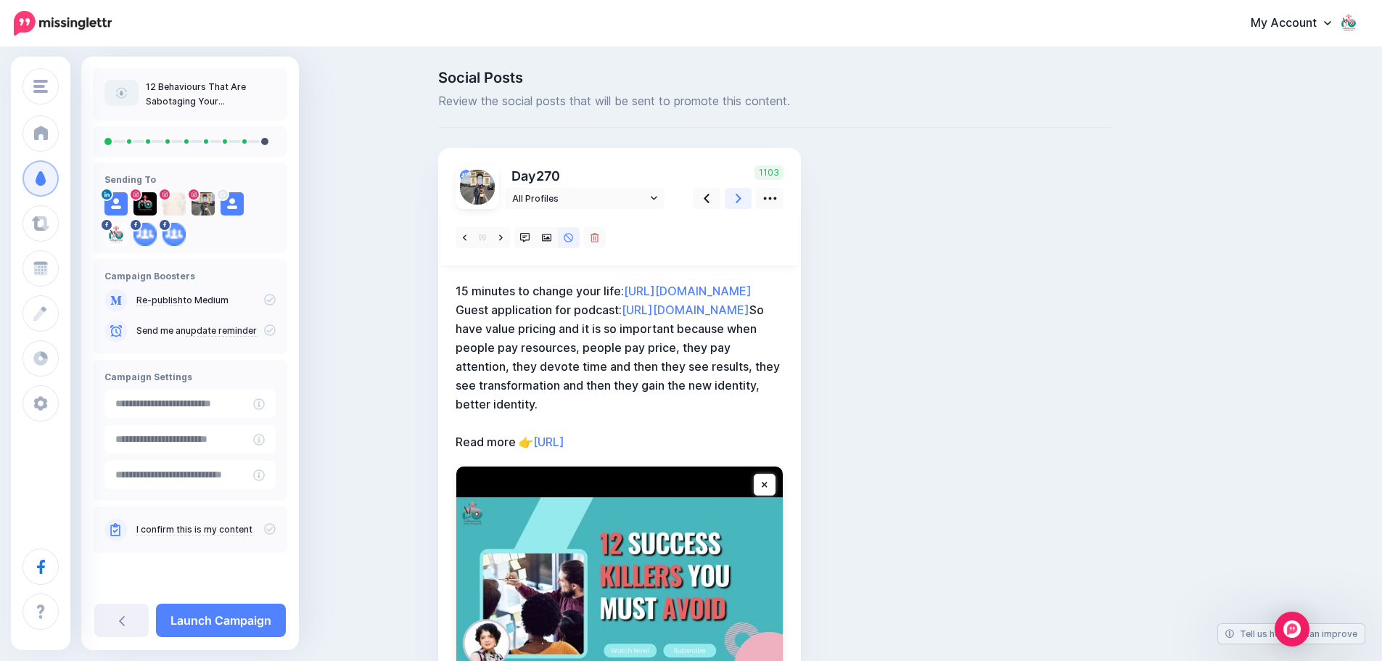
click at [741, 200] on icon at bounding box center [739, 198] width 6 height 9
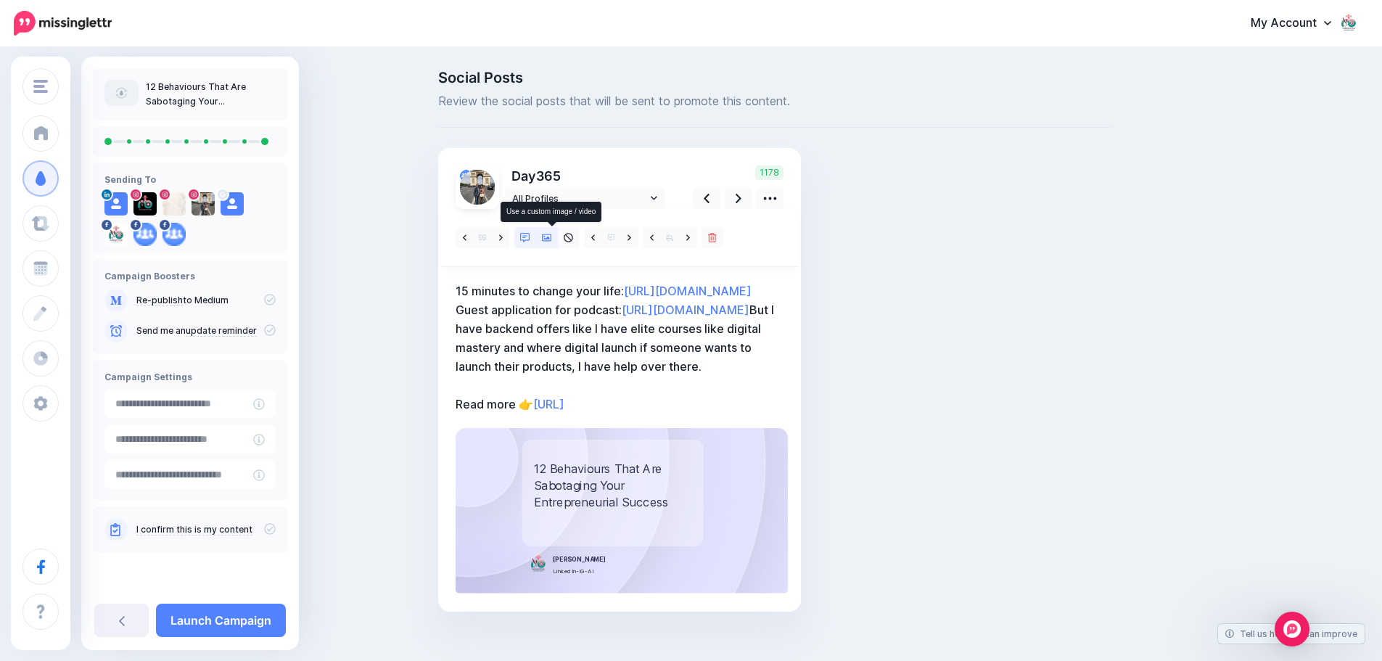
click at [552, 238] on icon at bounding box center [547, 237] width 10 height 7
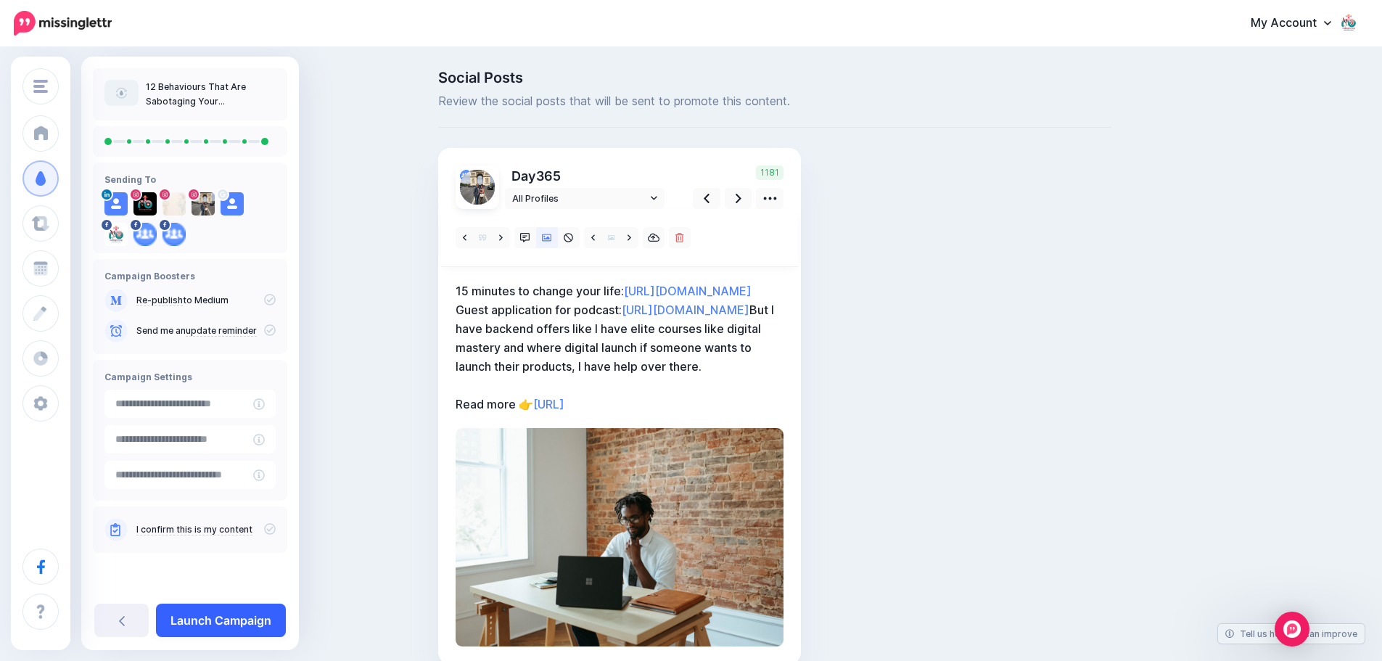
click at [243, 618] on link "Launch Campaign" at bounding box center [221, 620] width 130 height 33
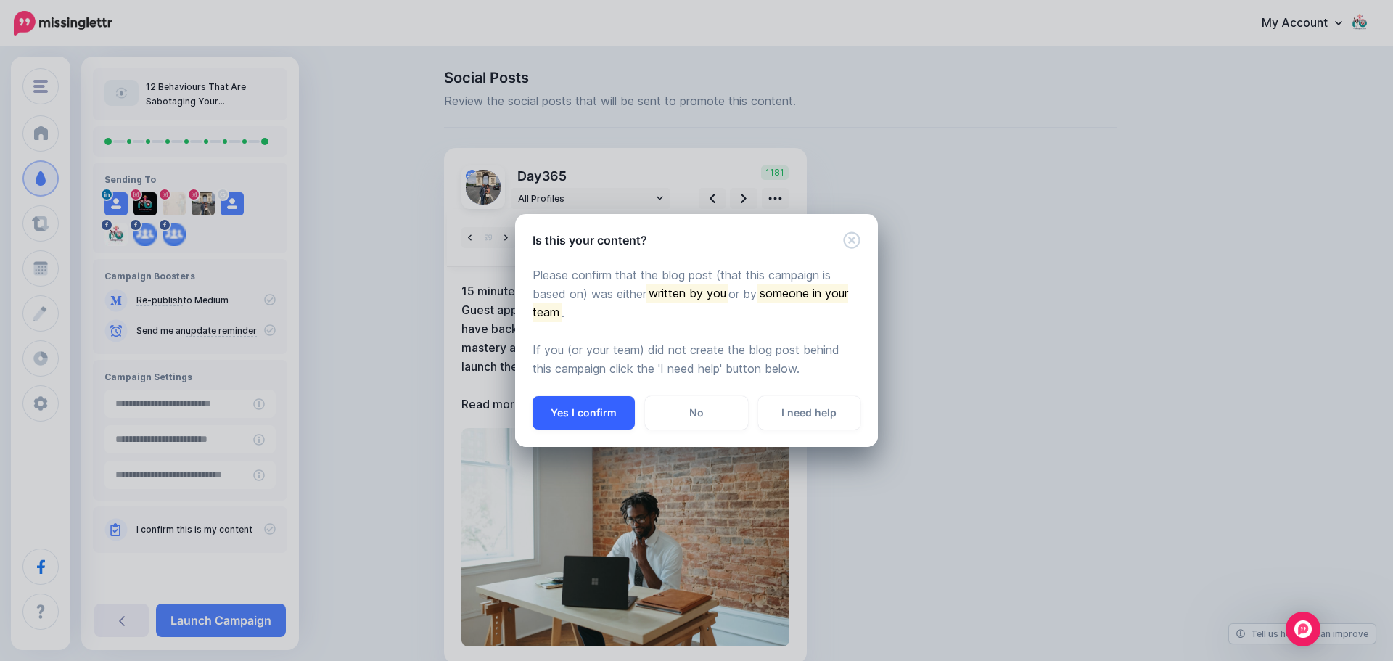
click at [576, 407] on button "Yes I confirm" at bounding box center [583, 412] width 102 height 33
